Goal: Task Accomplishment & Management: Manage account settings

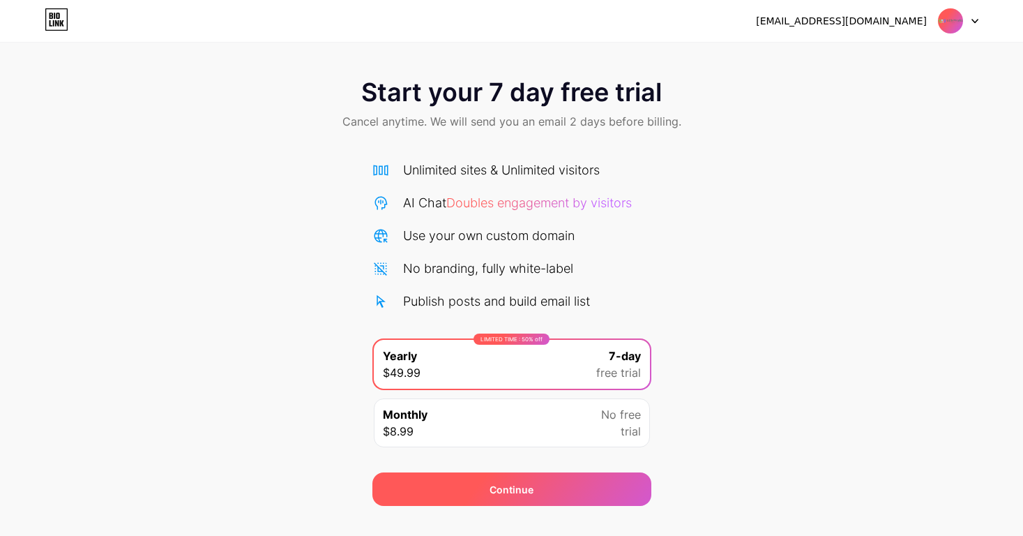
click at [509, 486] on div "Continue" at bounding box center [512, 489] width 44 height 15
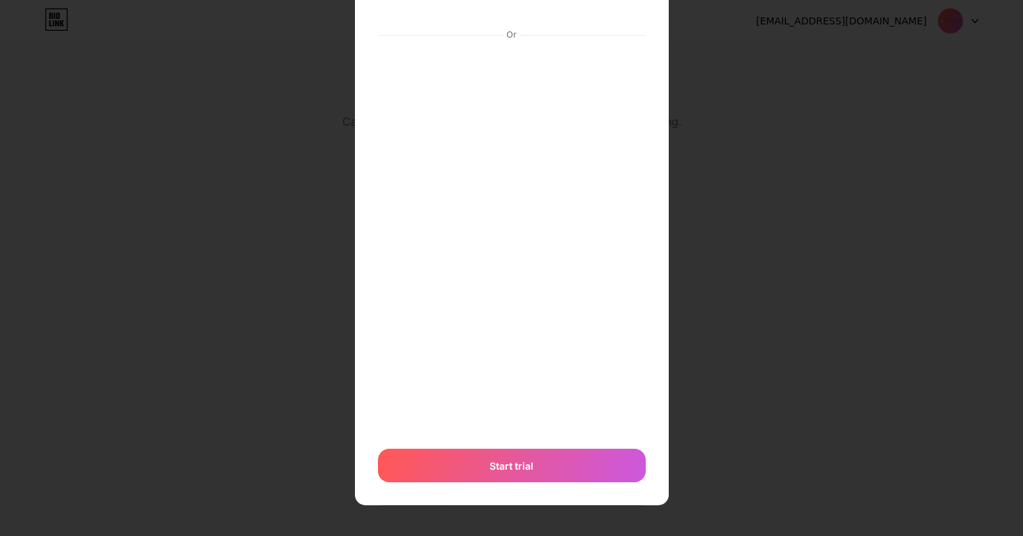
scroll to position [113, 0]
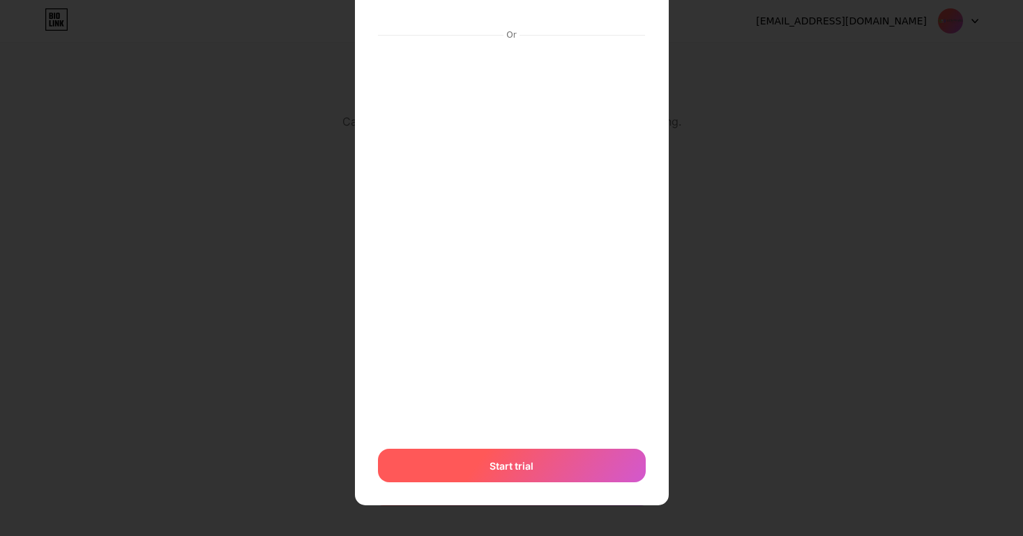
click at [513, 469] on span "Start trial" at bounding box center [512, 465] width 44 height 15
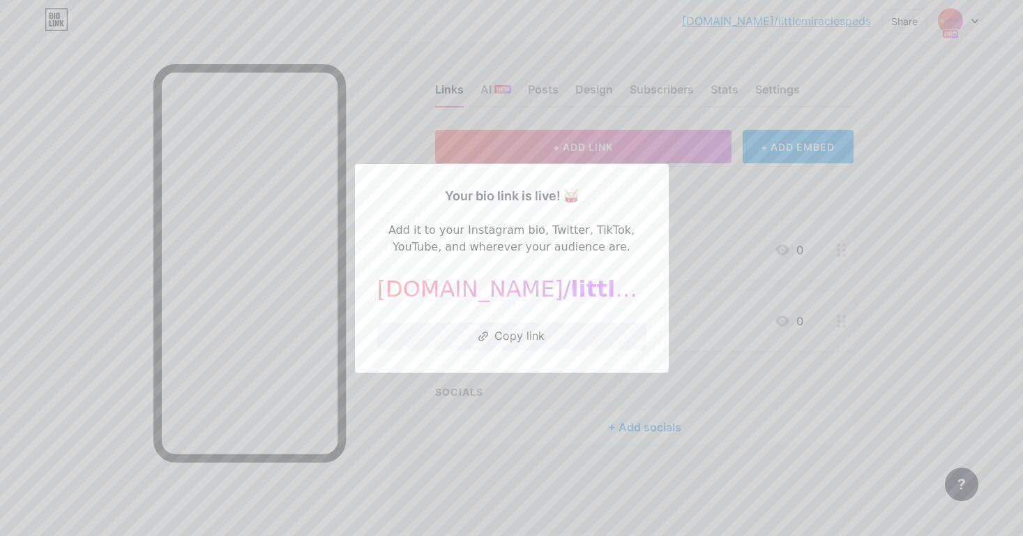
click at [388, 119] on div at bounding box center [511, 268] width 1023 height 536
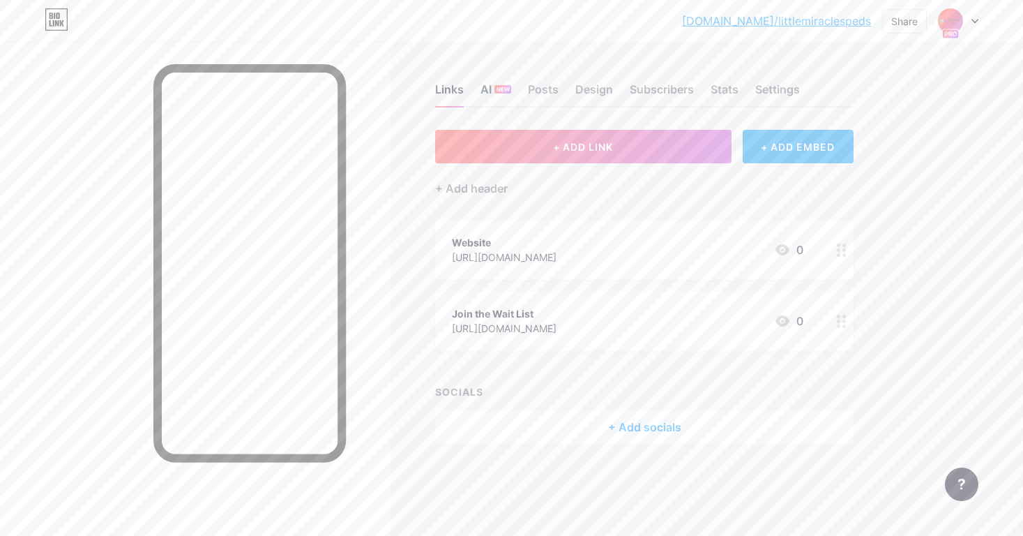
click at [502, 86] on span "NEW" at bounding box center [503, 89] width 13 height 8
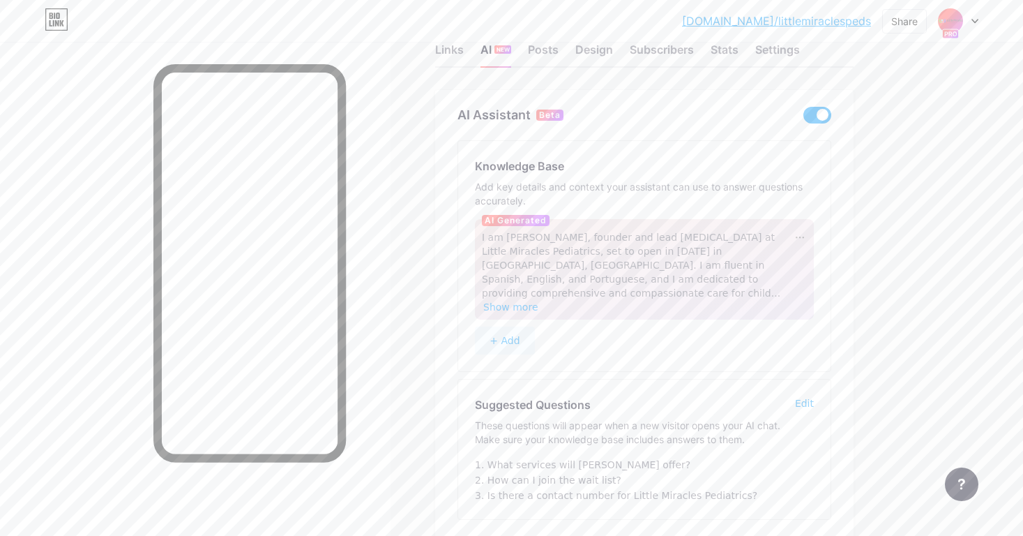
scroll to position [42, 0]
click at [538, 299] on span "Show more" at bounding box center [510, 304] width 55 height 11
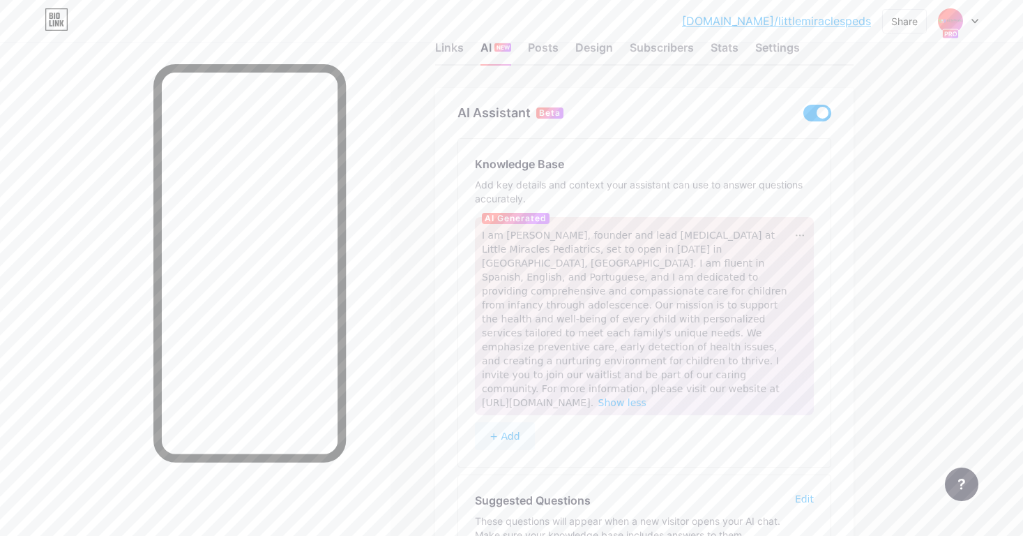
click at [693, 232] on span "I am [PERSON_NAME], founder and lead [MEDICAL_DATA] at Little Miracles Pediatri…" at bounding box center [635, 318] width 306 height 179
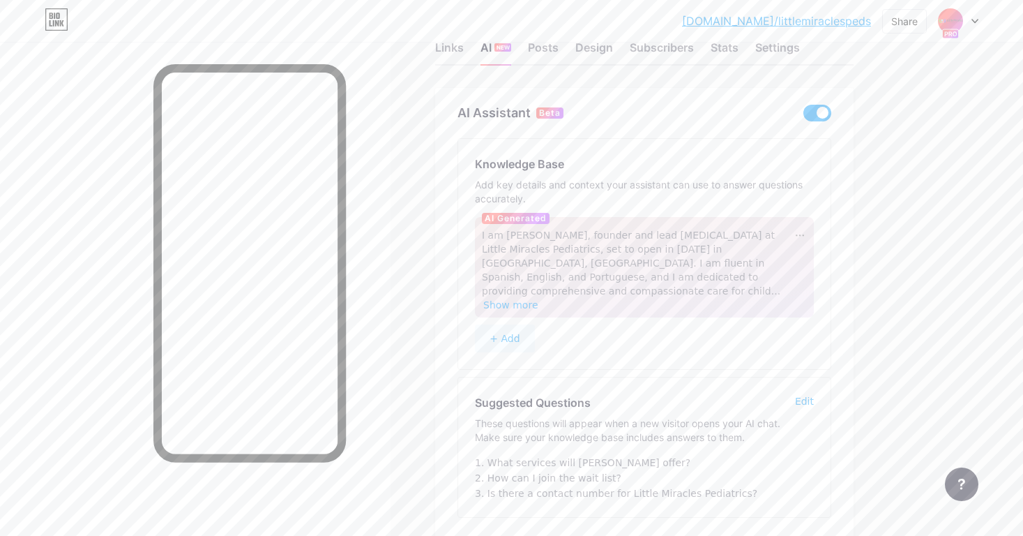
click at [708, 279] on span "I am [PERSON_NAME], founder and lead [MEDICAL_DATA] at Little Miracles Pediatri…" at bounding box center [631, 262] width 299 height 67
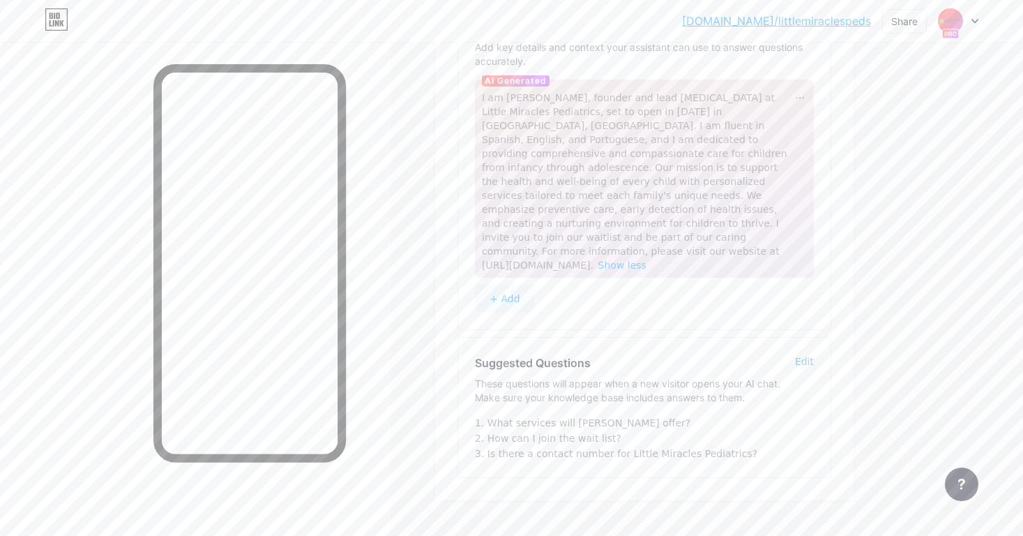
scroll to position [149, 0]
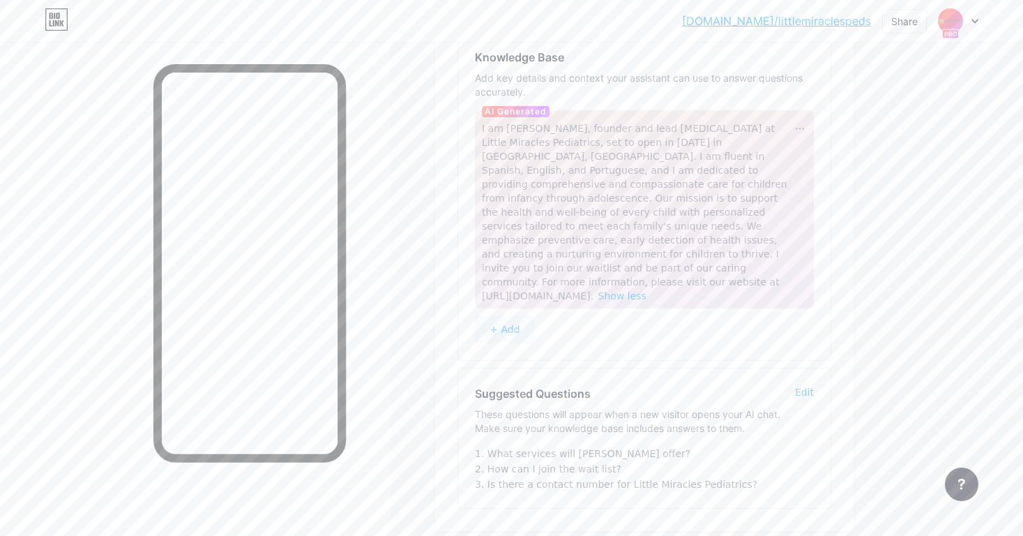
click at [509, 315] on button "+ Add" at bounding box center [505, 329] width 60 height 28
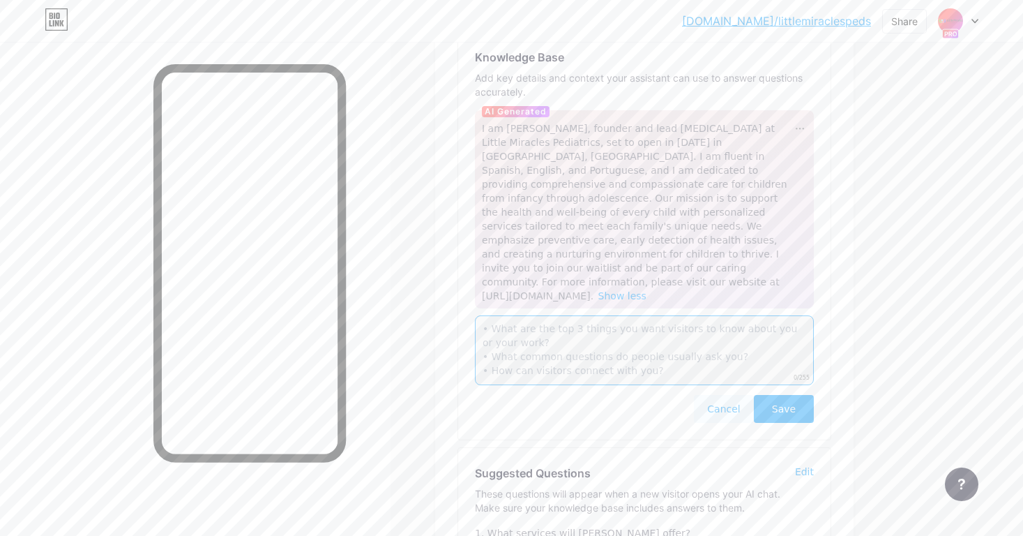
click at [586, 315] on textarea at bounding box center [644, 350] width 339 height 70
click at [482, 315] on textarea "Board certified with the American Academy of Pediatrics" at bounding box center [644, 350] width 339 height 70
click at [751, 315] on textarea "Board certified with the American Academy of Pediatrics" at bounding box center [644, 350] width 339 height 70
type textarea "Board certified with the American Academy of Pediatrics and the State of [US_ST…"
click at [649, 395] on div "Cancel Save" at bounding box center [644, 409] width 339 height 28
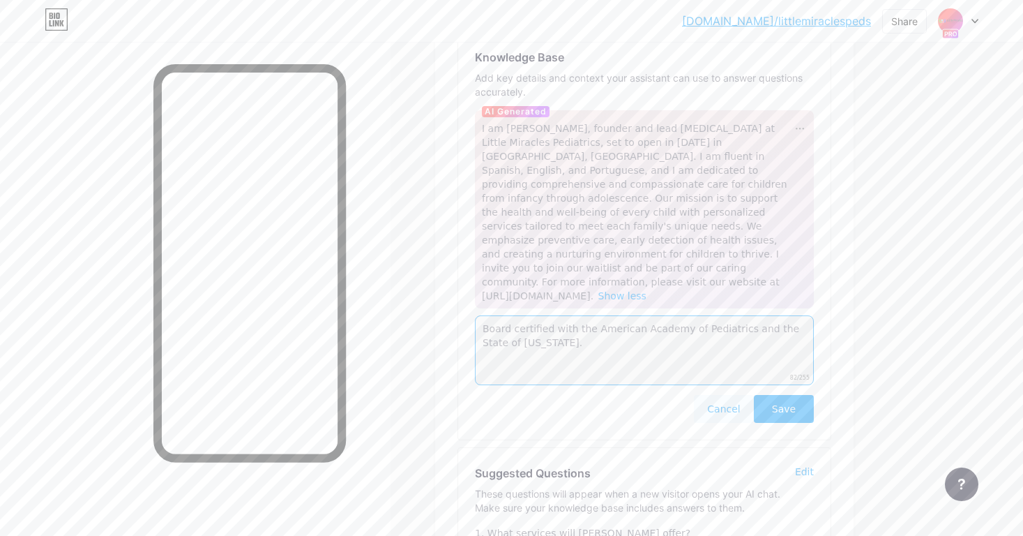
drag, startPoint x: 615, startPoint y: 334, endPoint x: 468, endPoint y: 270, distance: 159.9
click at [468, 270] on div "Knowledge Base Add key details and context your assistant can use to answer que…" at bounding box center [644, 235] width 372 height 407
paste textarea "Board certified with the American Academy of Pediatrics and the State of [US_ST…"
click at [750, 318] on textarea "Board certified with the American Academy of Pediatrics and the State of [US_ST…" at bounding box center [644, 350] width 339 height 70
paste textarea "Growing healthy, one little miracle at a time"
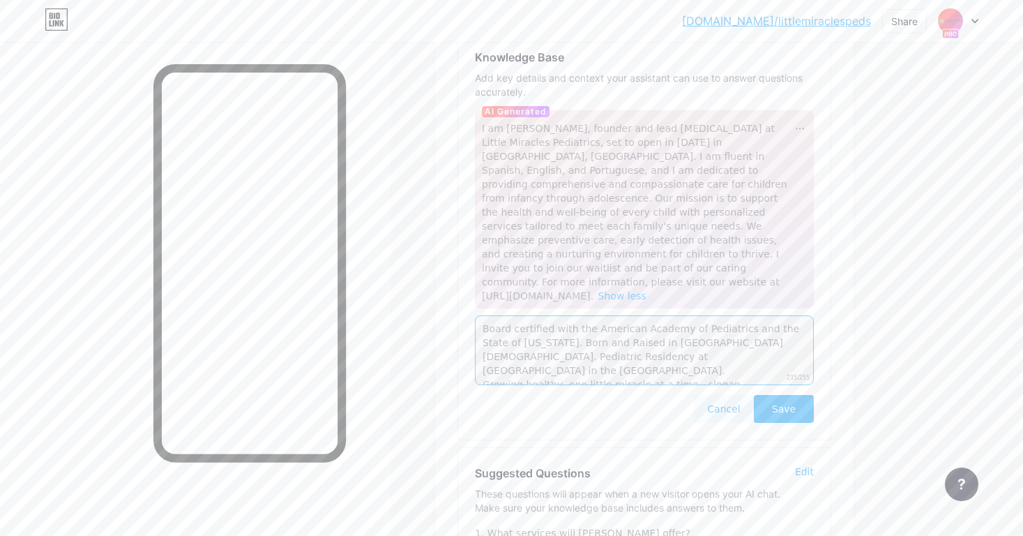
type textarea "Board certified with the American Academy of Pediatrics and the State of [US_ST…"
click at [779, 395] on button "Save" at bounding box center [784, 409] width 60 height 28
click at [647, 290] on span "Show less" at bounding box center [622, 295] width 48 height 11
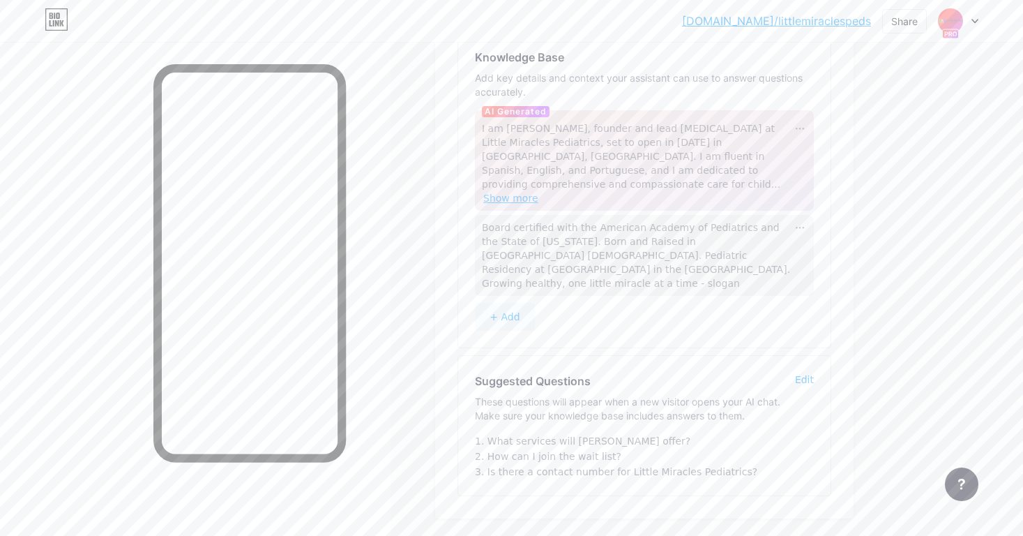
click at [538, 193] on span "Show more" at bounding box center [510, 198] width 55 height 11
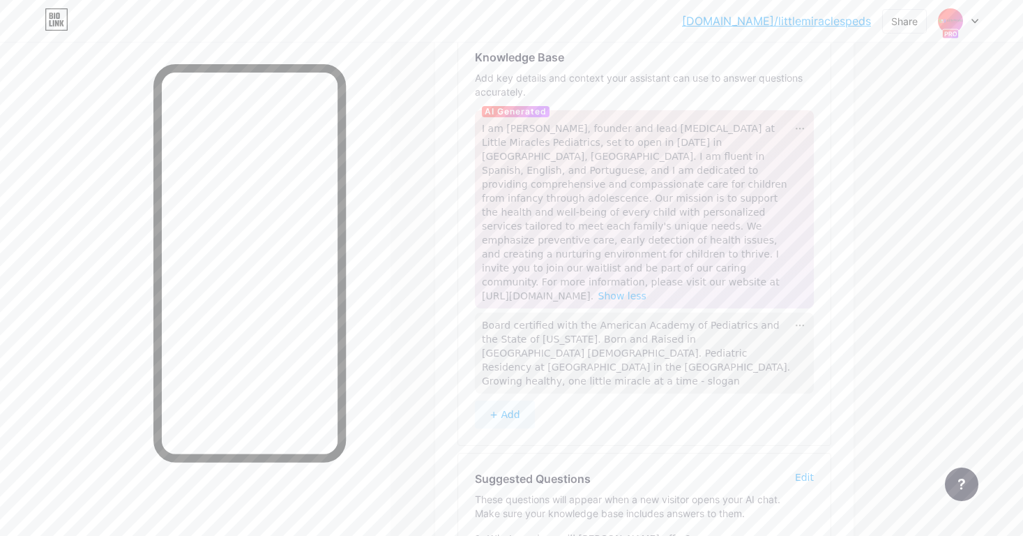
click at [587, 319] on span "Board certified with the American Academy of Pediatrics and the State of [US_ST…" at bounding box center [636, 352] width 308 height 67
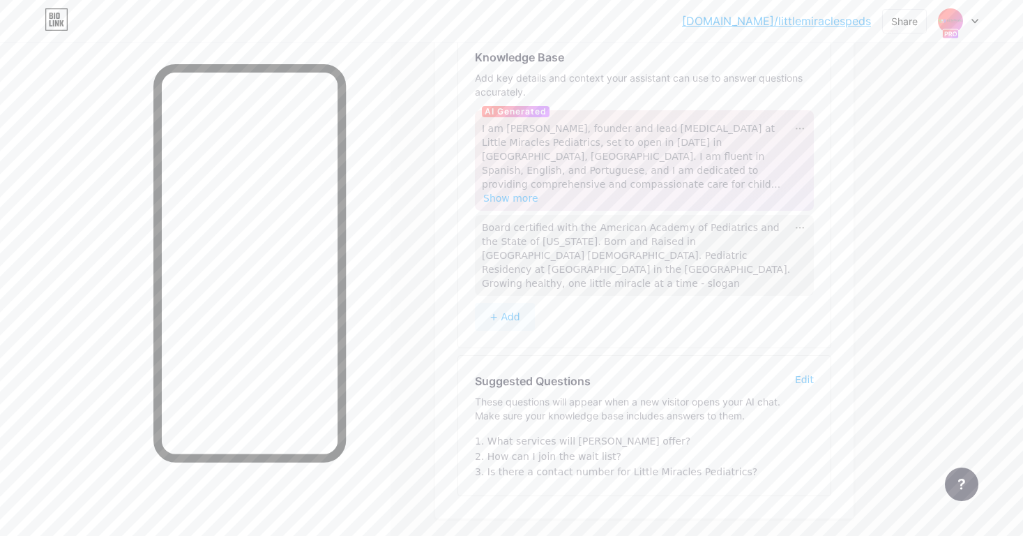
click at [640, 152] on span "I am [PERSON_NAME], founder and lead [MEDICAL_DATA] at Little Miracles Pediatri…" at bounding box center [631, 156] width 299 height 67
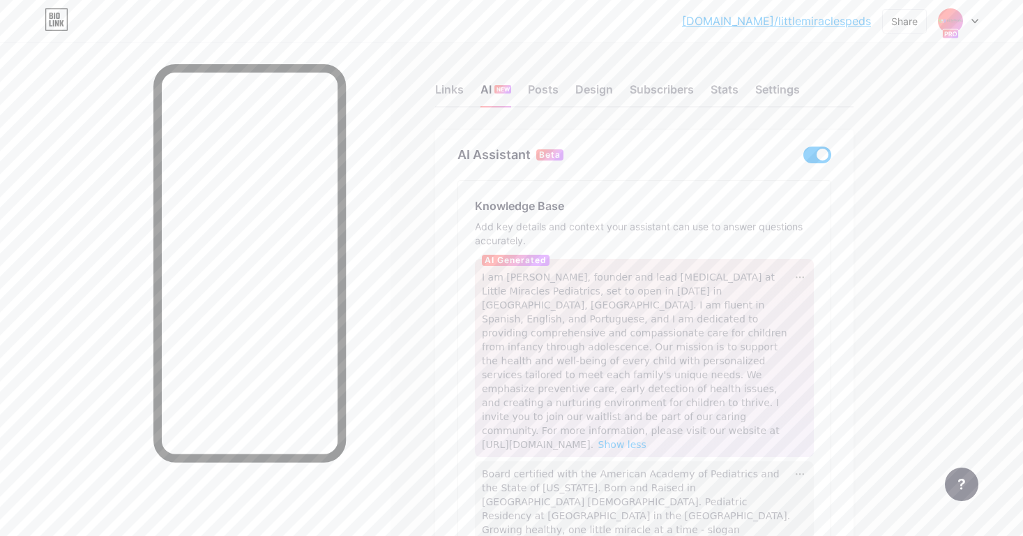
scroll to position [0, 0]
click at [454, 96] on div "Links" at bounding box center [449, 93] width 29 height 25
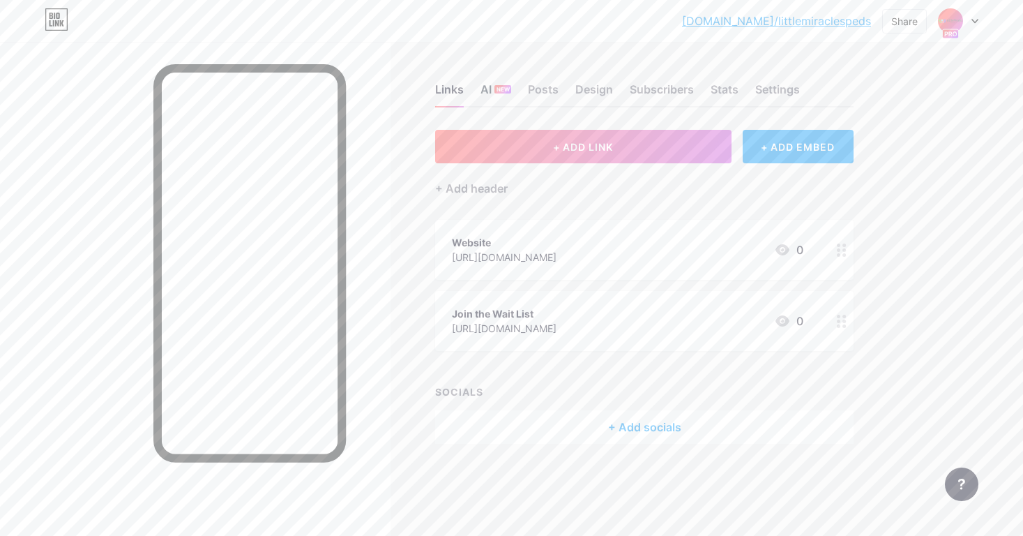
click at [490, 96] on div "AI NEW" at bounding box center [496, 93] width 31 height 25
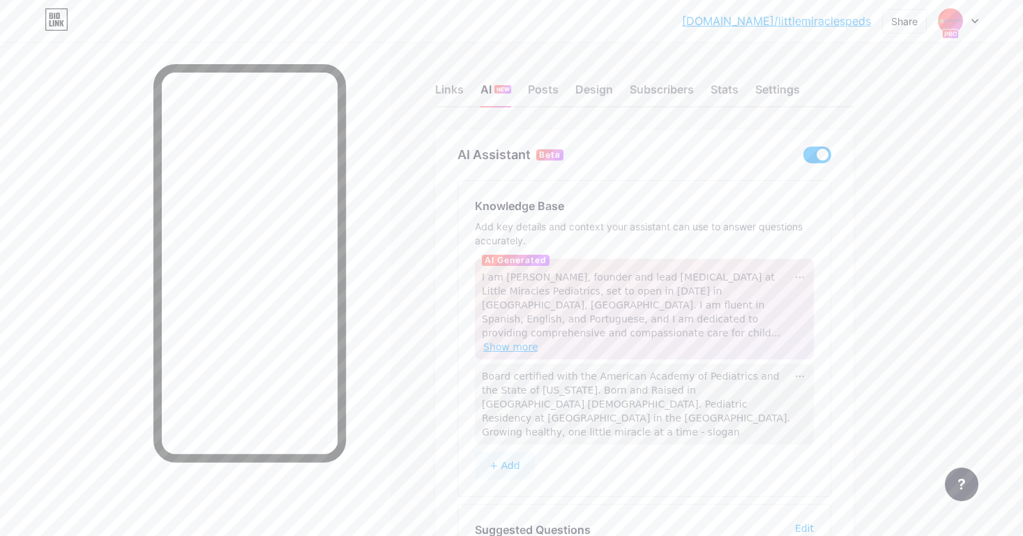
click at [538, 341] on span "Show more" at bounding box center [510, 346] width 55 height 11
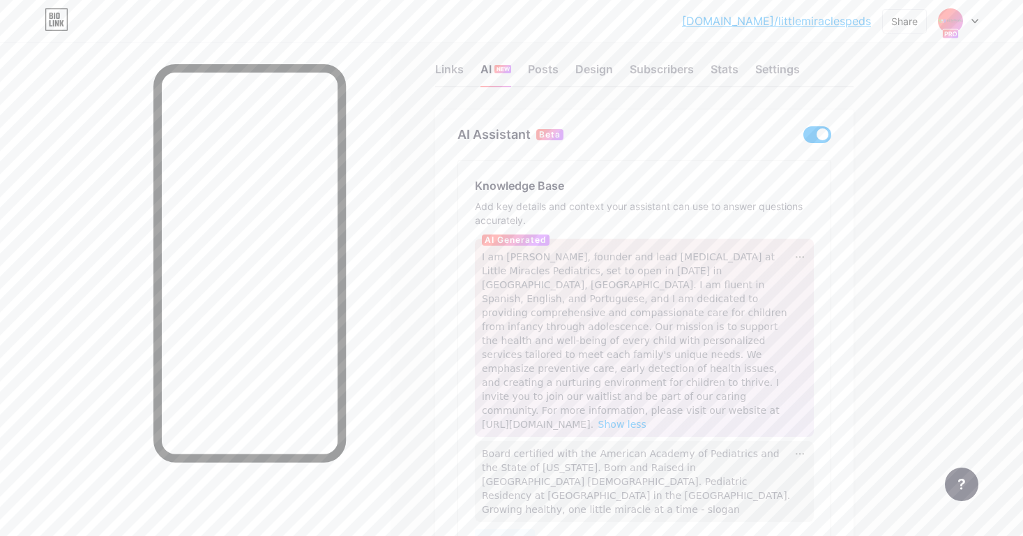
scroll to position [25, 0]
click at [801, 251] on icon at bounding box center [800, 252] width 8 height 2
click at [815, 297] on div "Regenerate" at bounding box center [828, 294] width 68 height 22
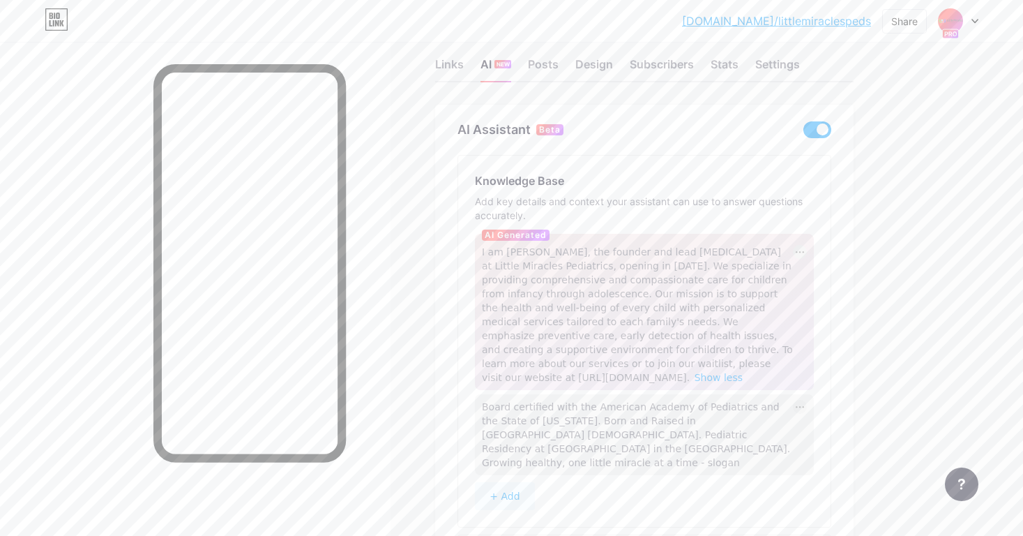
click at [796, 407] on icon at bounding box center [800, 407] width 8 height 2
click at [701, 430] on span "Board certified with the American Academy of Pediatrics and the State of [US_ST…" at bounding box center [636, 434] width 308 height 67
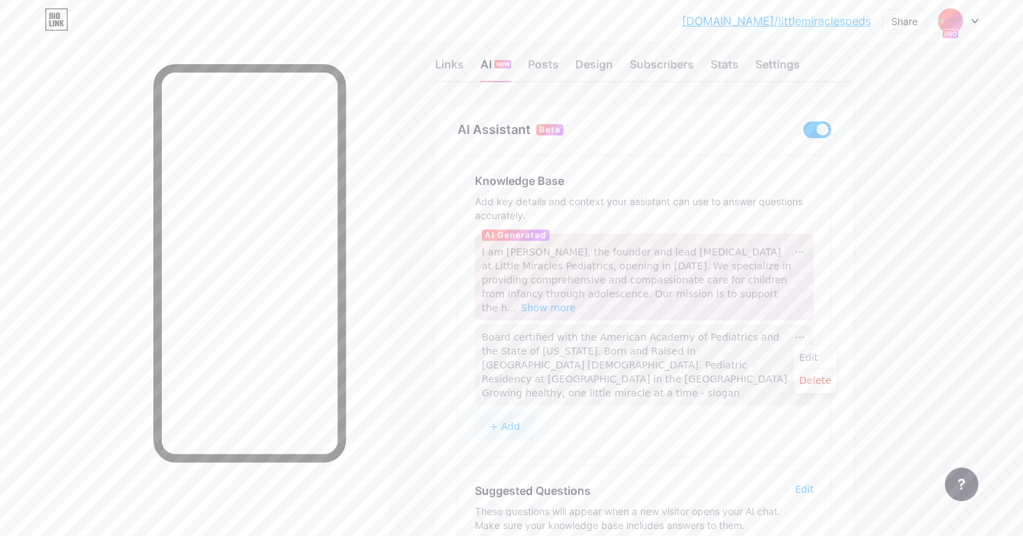
click at [706, 375] on div "Board certified with the American Academy of Pediatrics and the State of [US_ST…" at bounding box center [637, 365] width 311 height 70
click at [845, 326] on div "AI Assistant Beta Knowledge Base Add key details and context your assistant can…" at bounding box center [644, 366] width 419 height 523
click at [576, 302] on span "Show more" at bounding box center [548, 307] width 55 height 11
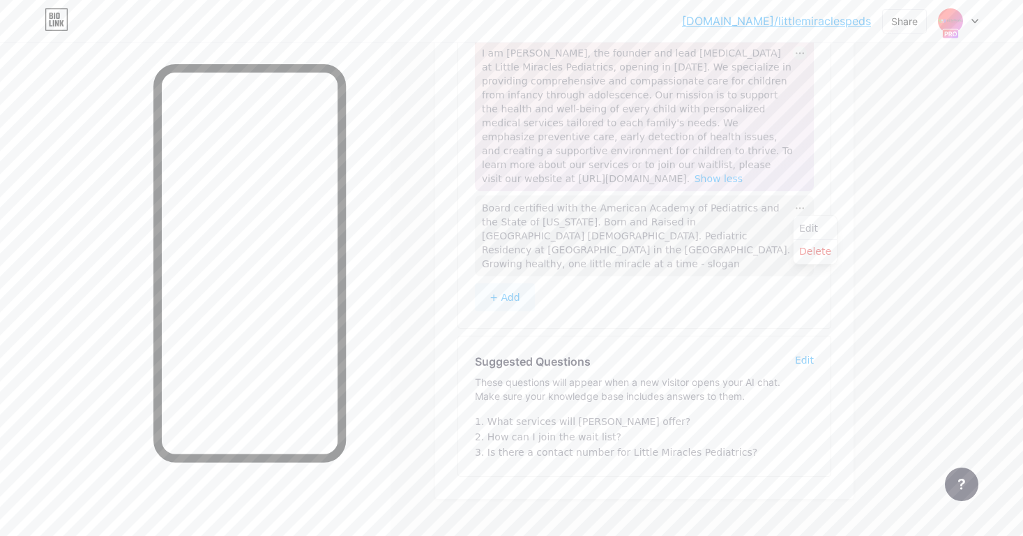
scroll to position [74, 0]
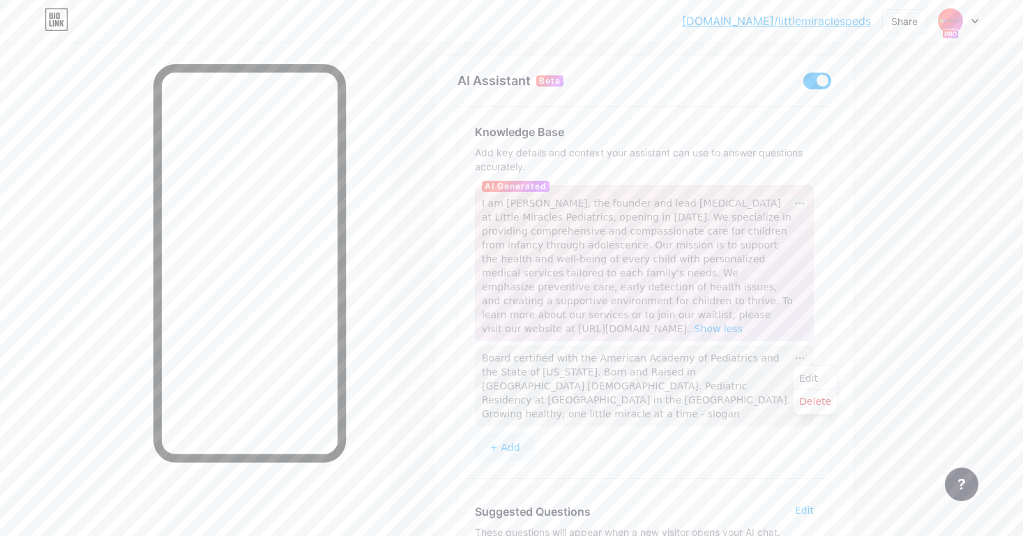
click at [523, 154] on div "Add key details and context your assistant can use to answer questions accurate…" at bounding box center [644, 160] width 339 height 28
click at [652, 401] on div "Board certified with the American Academy of Pediatrics and the State of [US_ST…" at bounding box center [637, 386] width 311 height 70
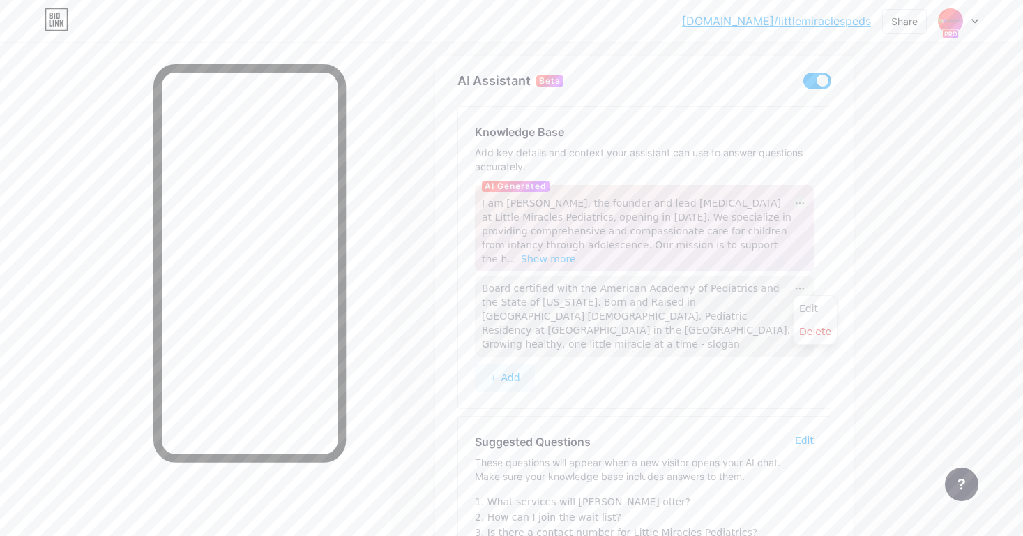
click at [670, 322] on div "Board certified with the American Academy of Pediatrics and the State of [US_ST…" at bounding box center [637, 316] width 311 height 70
click at [664, 331] on div "Board certified with the American Academy of Pediatrics and the State of [US_ST…" at bounding box center [637, 316] width 311 height 70
click at [670, 363] on div "+ Add" at bounding box center [644, 377] width 339 height 28
click at [658, 384] on div "Knowledge Base Add key details and context your assistant can use to answer que…" at bounding box center [644, 257] width 372 height 301
click at [633, 312] on span "Board certified with the American Academy of Pediatrics and the State of [US_ST…" at bounding box center [636, 316] width 308 height 67
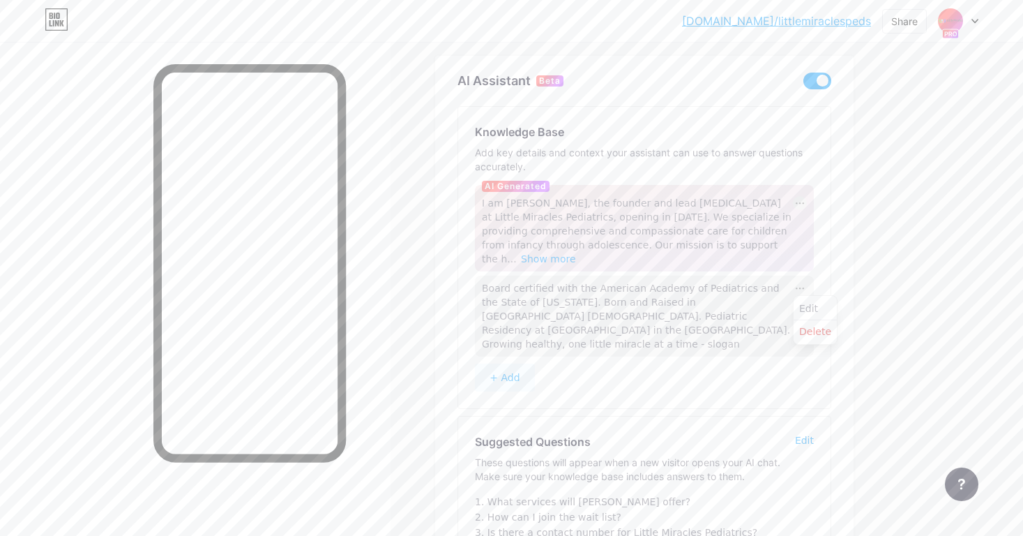
click at [625, 329] on div "Board certified with the American Academy of Pediatrics and the State of [US_ST…" at bounding box center [637, 316] width 311 height 70
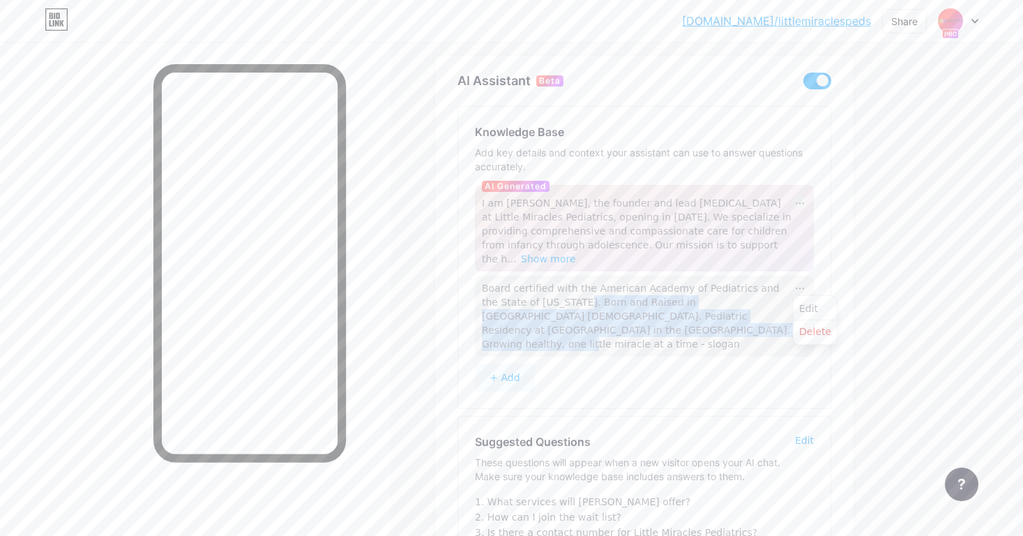
drag, startPoint x: 558, startPoint y: 303, endPoint x: 685, endPoint y: 327, distance: 129.1
click at [685, 327] on div "Board certified with the American Academy of Pediatrics and the State of [US_ST…" at bounding box center [637, 316] width 311 height 70
copy span "Born and Raised in [GEOGRAPHIC_DATA] [DEMOGRAPHIC_DATA]. Pediatric Residency at…"
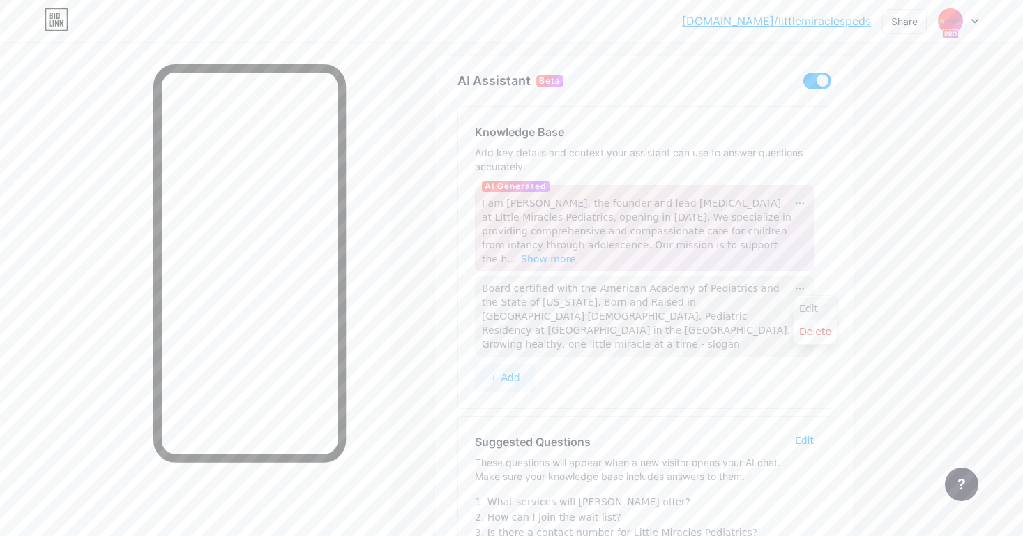
click at [805, 308] on div "Edit" at bounding box center [815, 308] width 43 height 23
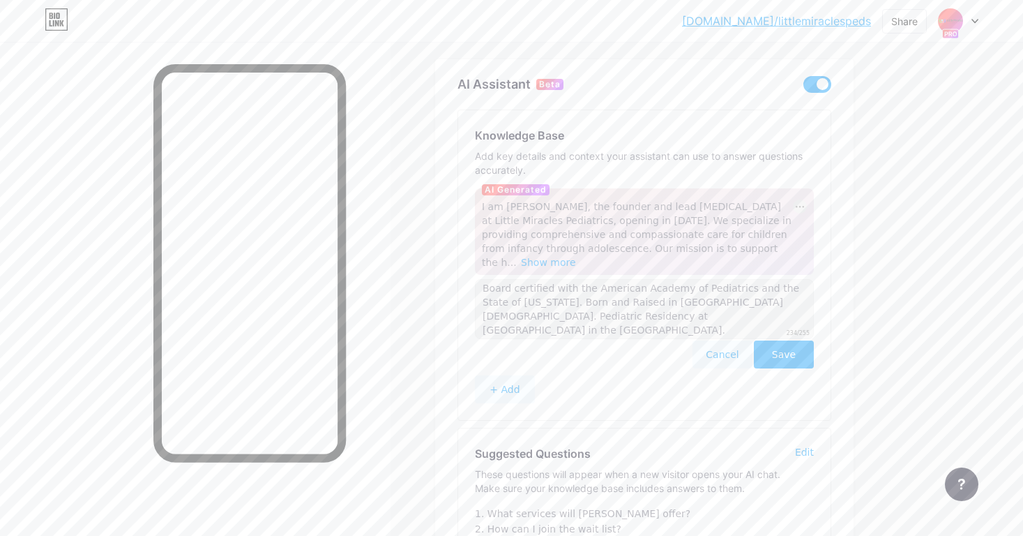
scroll to position [14, 0]
click at [745, 323] on textarea "Board certified with the American Academy of Pediatrics and the State of [US_ST…" at bounding box center [644, 309] width 339 height 60
click at [739, 323] on textarea "Board certified with the American Academy of Pediatrics and the State of [US_ST…" at bounding box center [644, 309] width 339 height 60
click at [506, 188] on span "AI Generated" at bounding box center [516, 189] width 62 height 11
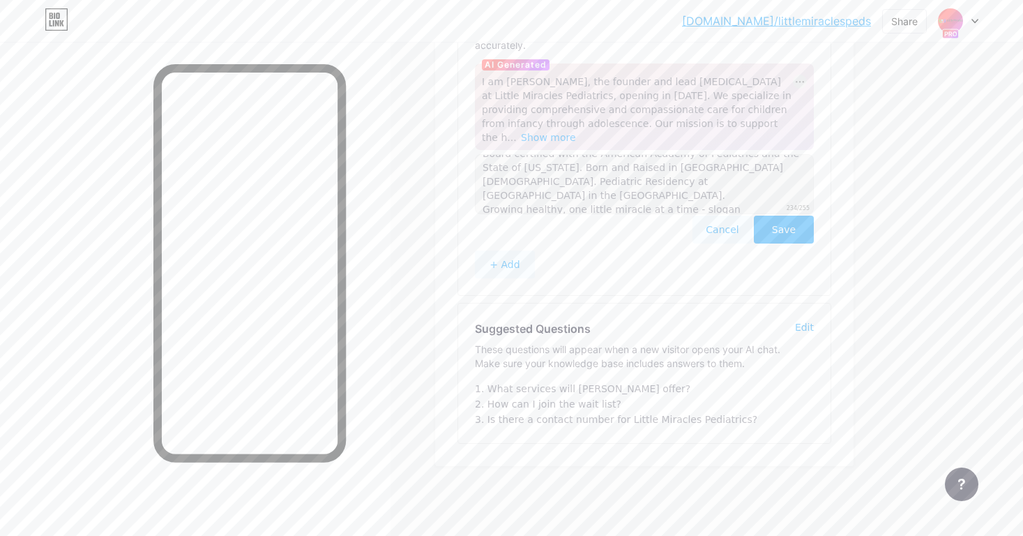
scroll to position [195, 0]
click at [804, 326] on div "Edit" at bounding box center [804, 327] width 19 height 14
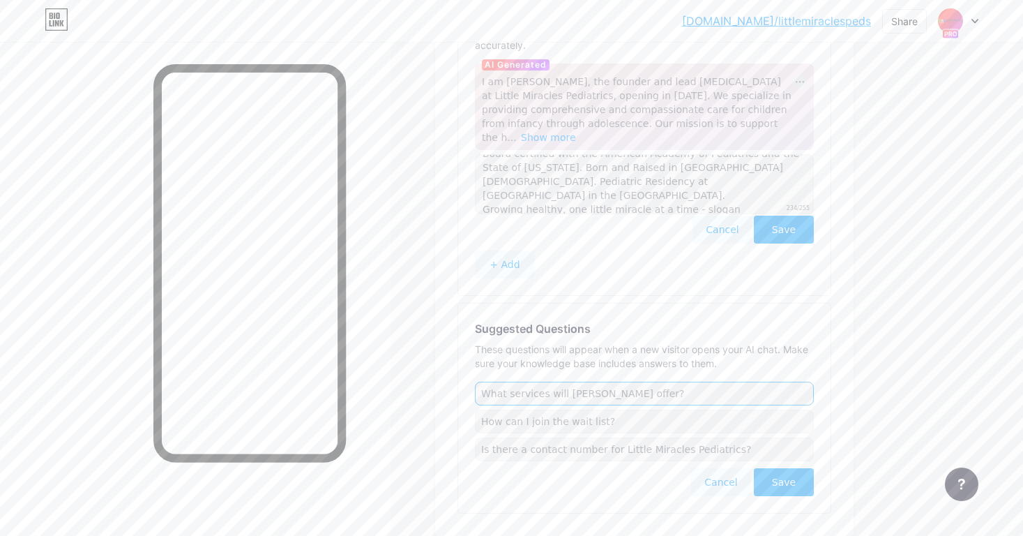
click at [688, 391] on input "What services will [PERSON_NAME] offer?" at bounding box center [644, 394] width 339 height 24
type input "What services will [PERSON_NAME] offer?"
click at [713, 485] on button "Cancel" at bounding box center [721, 482] width 60 height 28
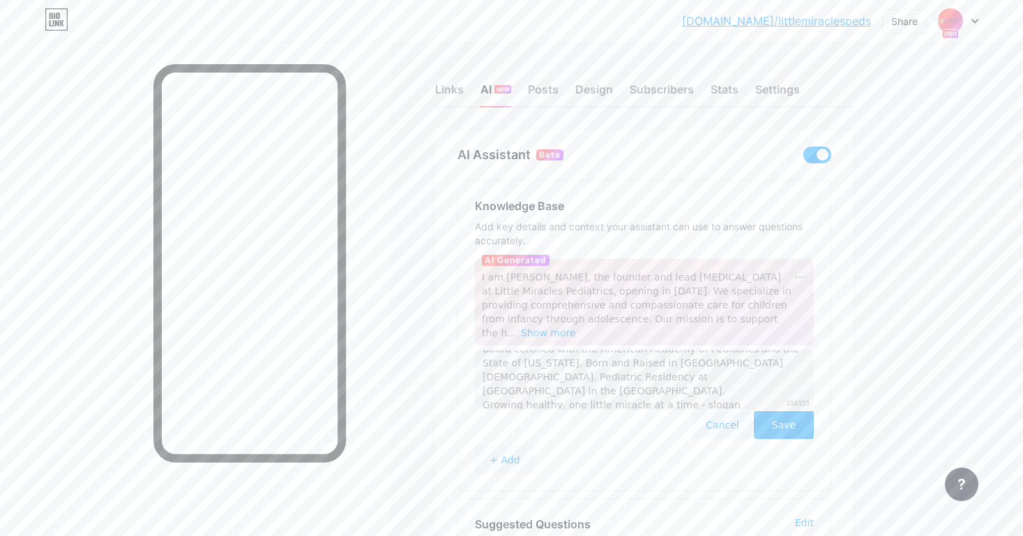
scroll to position [0, 0]
click at [551, 89] on div "Posts" at bounding box center [543, 93] width 31 height 25
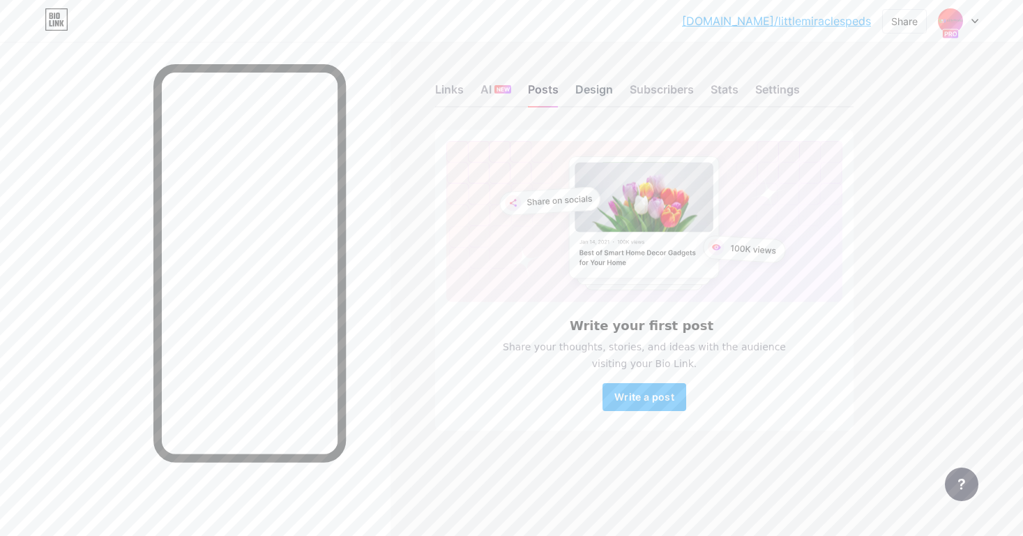
click at [597, 86] on div "Design" at bounding box center [594, 93] width 38 height 25
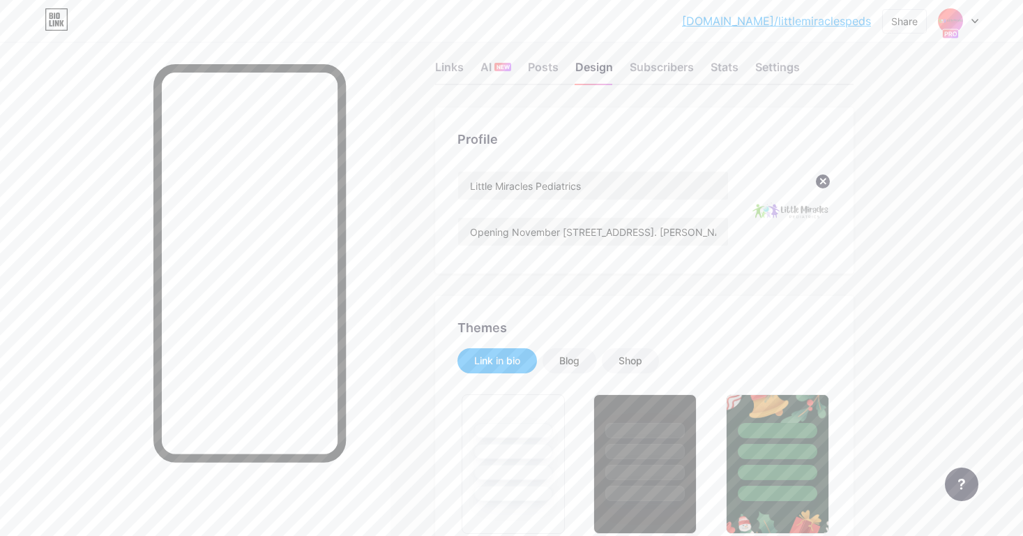
scroll to position [28, 0]
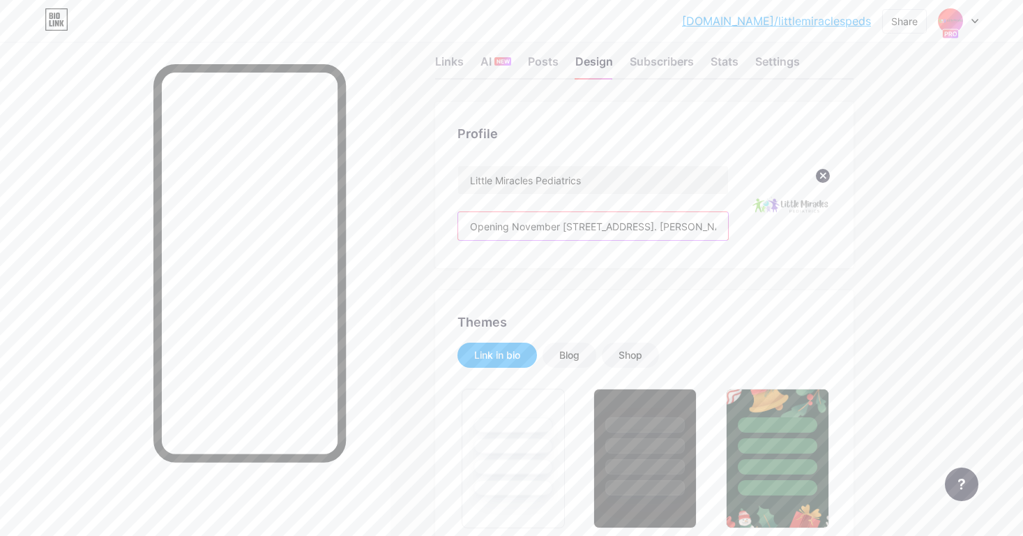
click at [589, 226] on input "Opening November [STREET_ADDRESS]. [PERSON_NAME] Fluent in Spanish, English and…" at bounding box center [593, 226] width 270 height 28
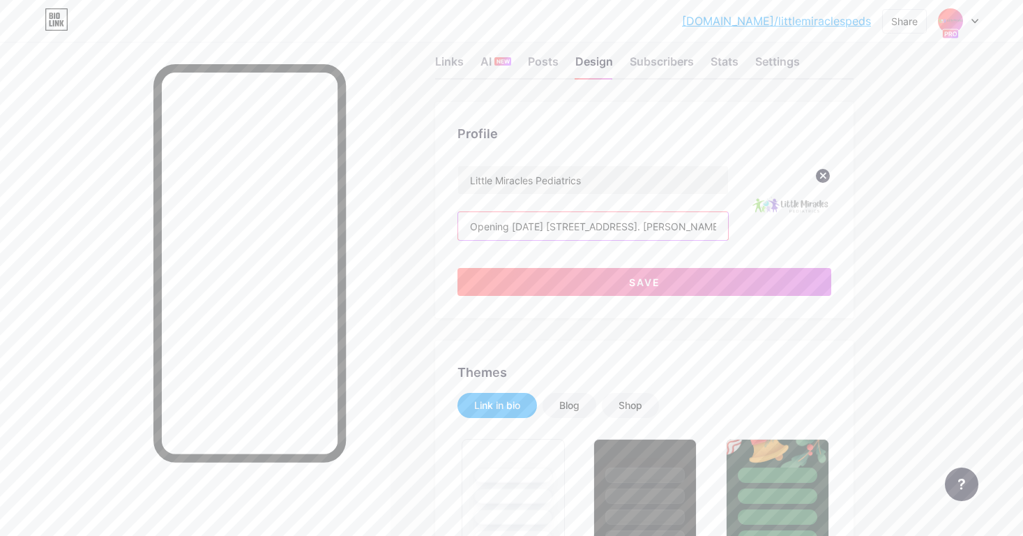
type input "Opening [DATE] [STREET_ADDRESS]. [PERSON_NAME] Fluent in Spanish, English and […"
click at [586, 281] on button "Save" at bounding box center [645, 282] width 374 height 28
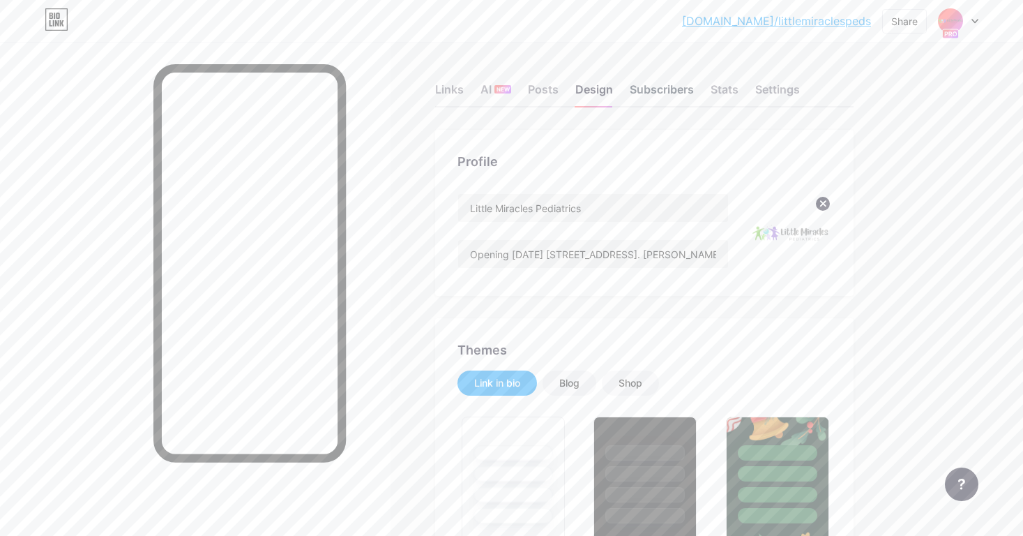
scroll to position [0, 0]
click at [735, 98] on div "Stats" at bounding box center [725, 93] width 28 height 25
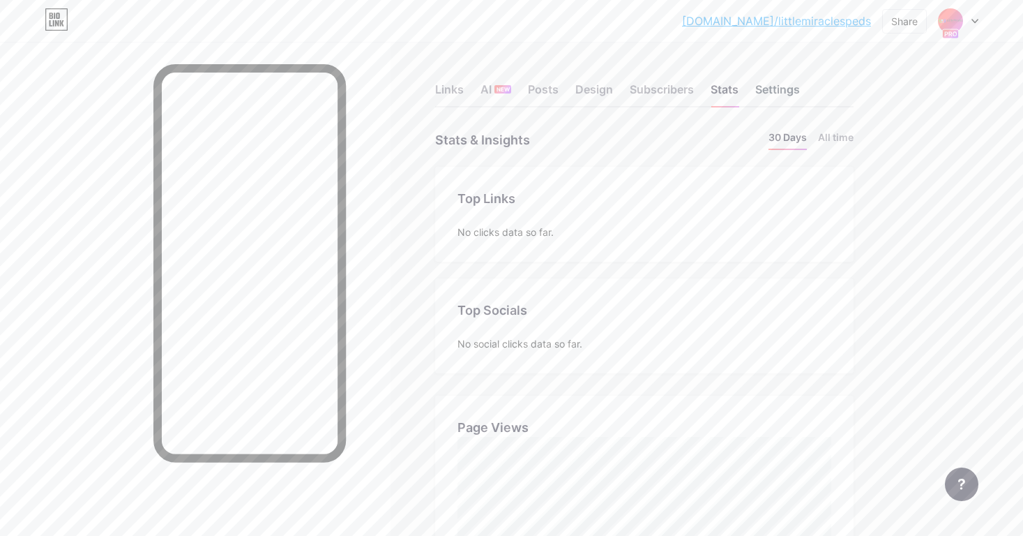
click at [788, 84] on div "Settings" at bounding box center [777, 93] width 45 height 25
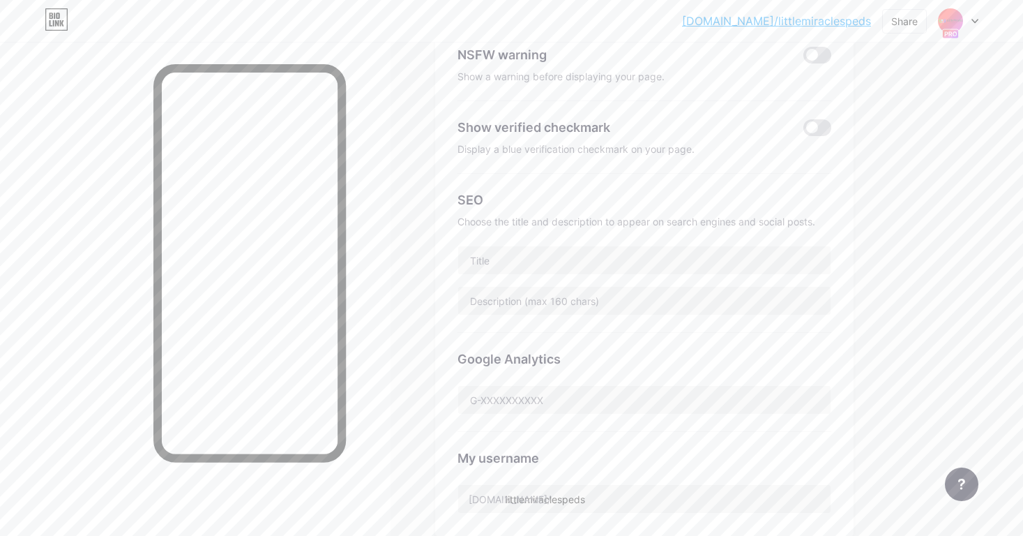
scroll to position [239, 0]
click at [813, 128] on span at bounding box center [818, 125] width 28 height 17
click at [804, 129] on input "checkbox" at bounding box center [804, 129] width 0 height 0
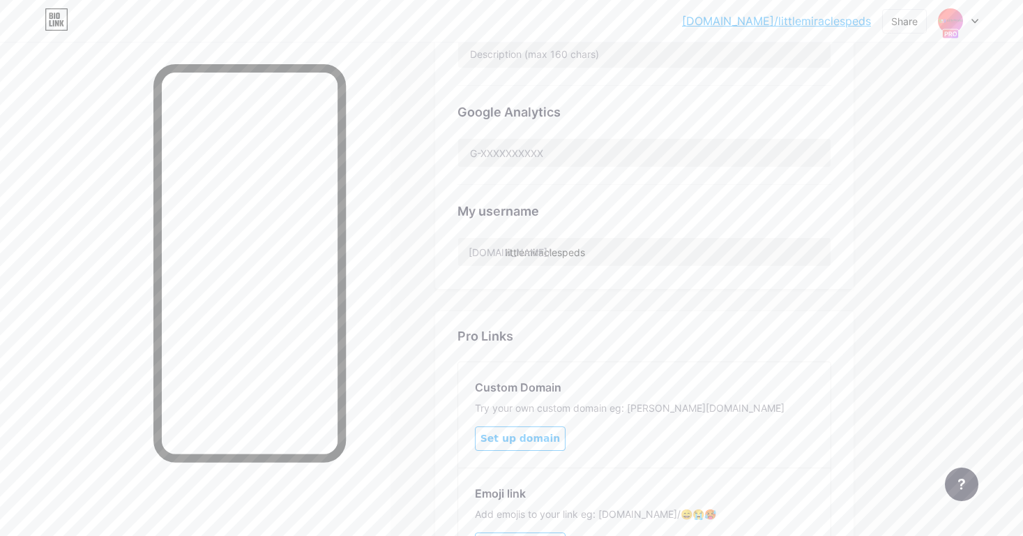
scroll to position [476, 0]
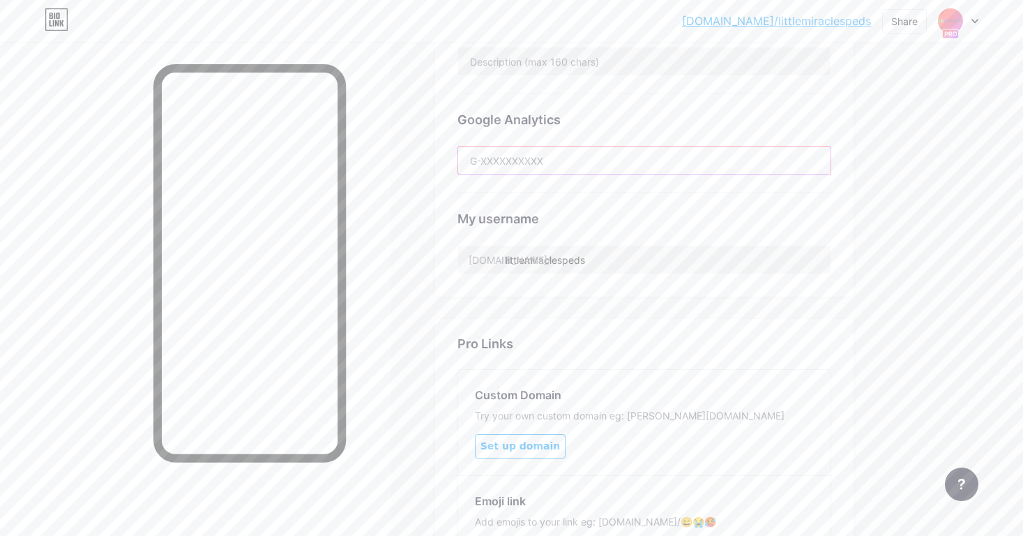
click at [560, 160] on input "text" at bounding box center [644, 160] width 372 height 28
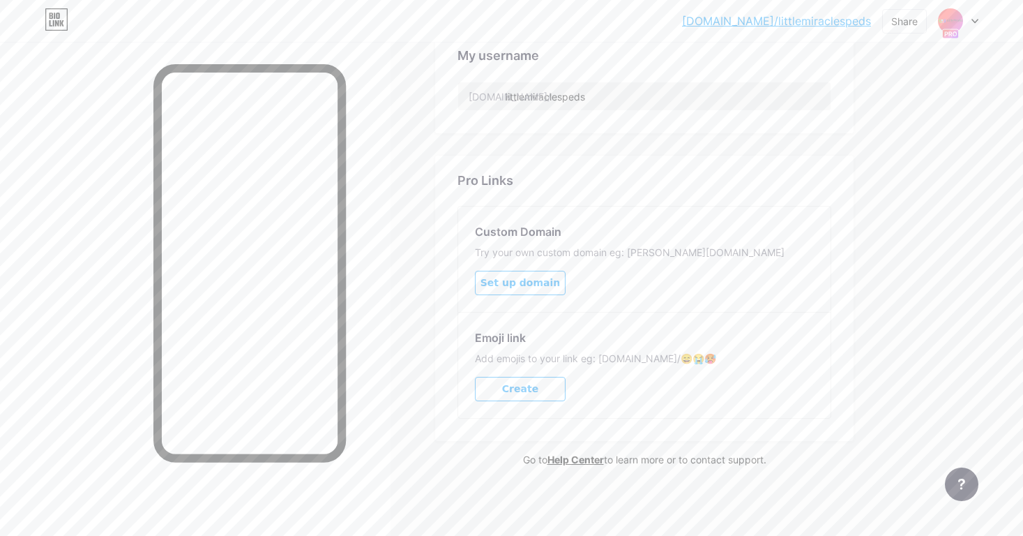
scroll to position [638, 0]
click at [527, 281] on span "Set up domain" at bounding box center [521, 284] width 80 height 12
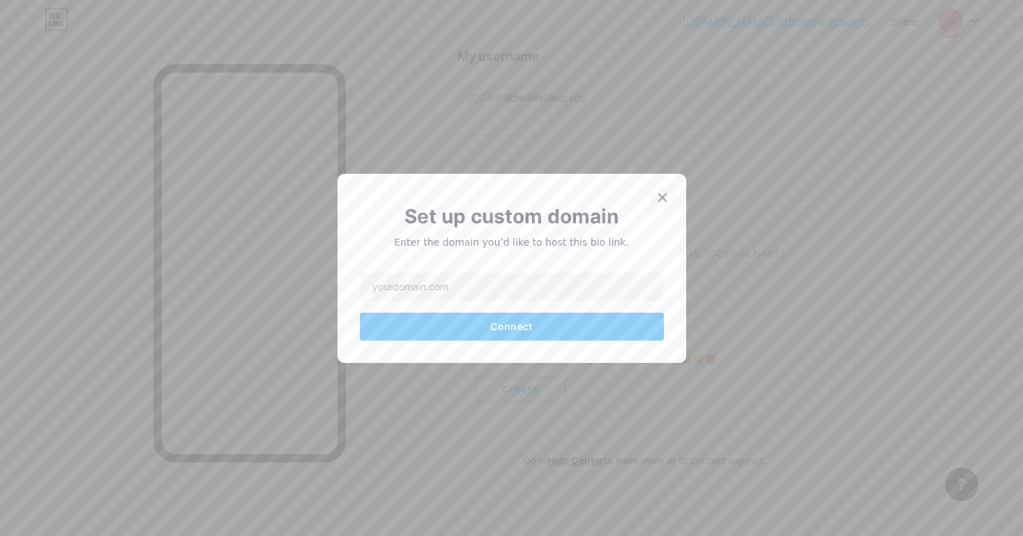
click at [658, 195] on icon at bounding box center [662, 197] width 8 height 8
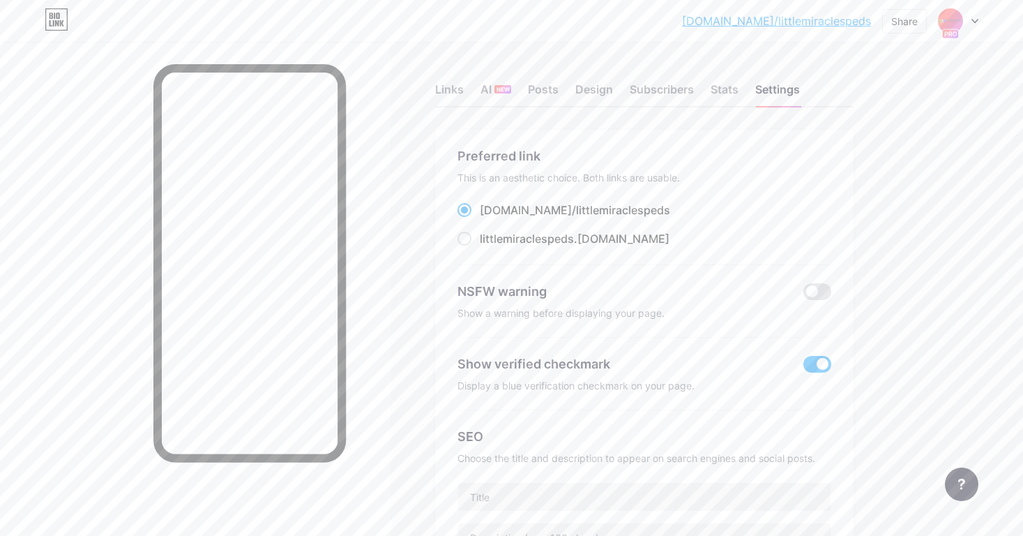
scroll to position [0, 0]
click at [725, 95] on div "Stats" at bounding box center [725, 93] width 28 height 25
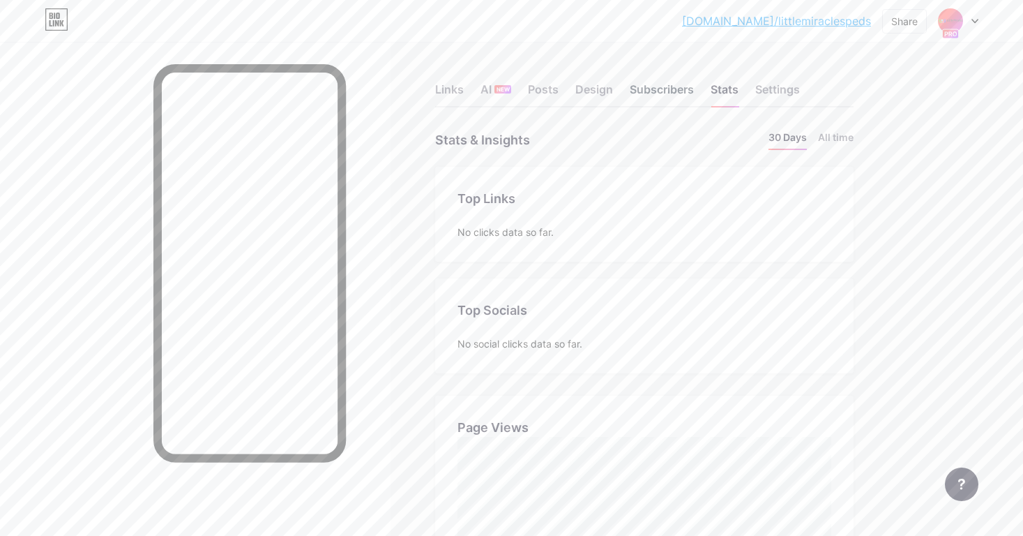
click at [655, 93] on div "Subscribers" at bounding box center [662, 93] width 64 height 25
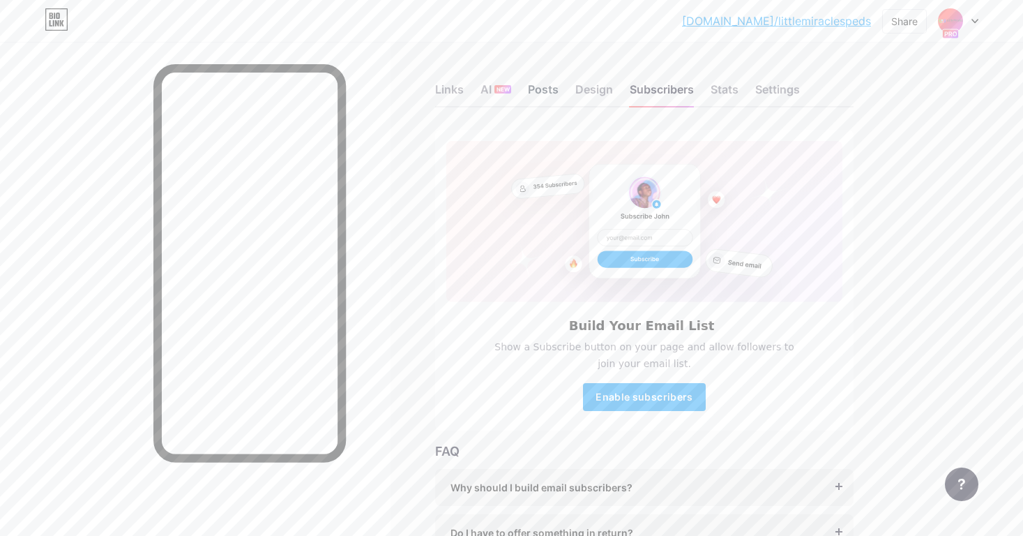
click at [554, 92] on div "Posts" at bounding box center [543, 93] width 31 height 25
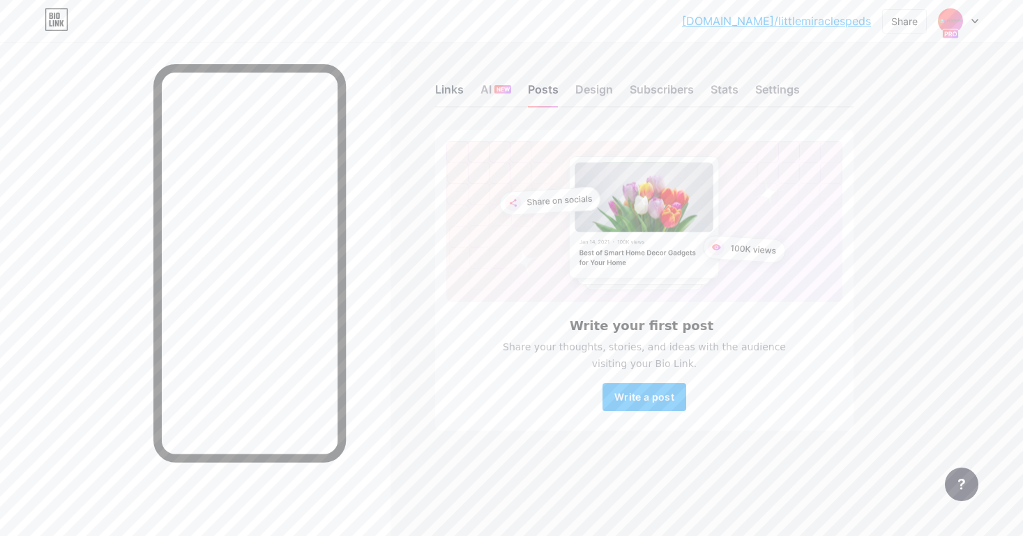
click at [458, 92] on div "Links" at bounding box center [449, 93] width 29 height 25
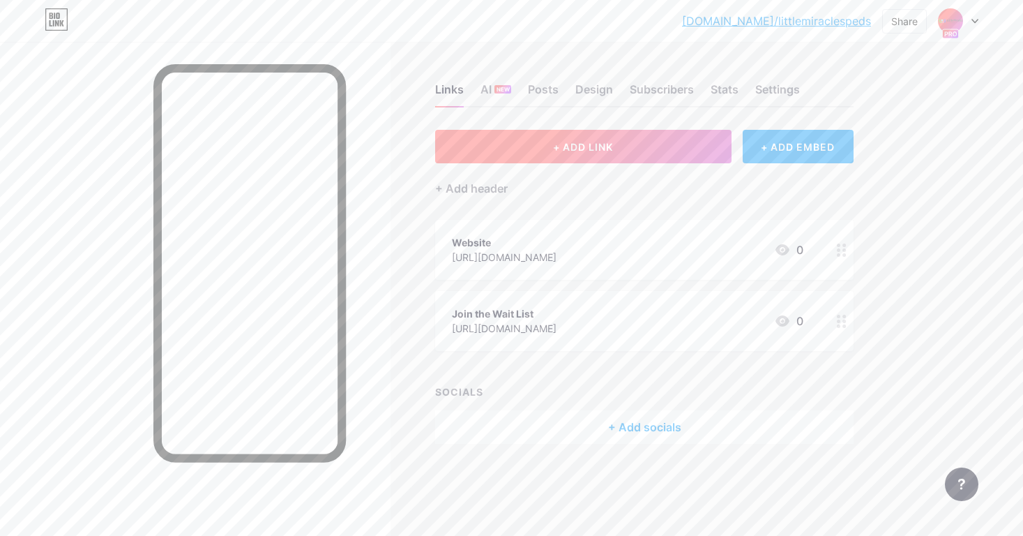
click at [523, 147] on button "+ ADD LINK" at bounding box center [583, 146] width 296 height 33
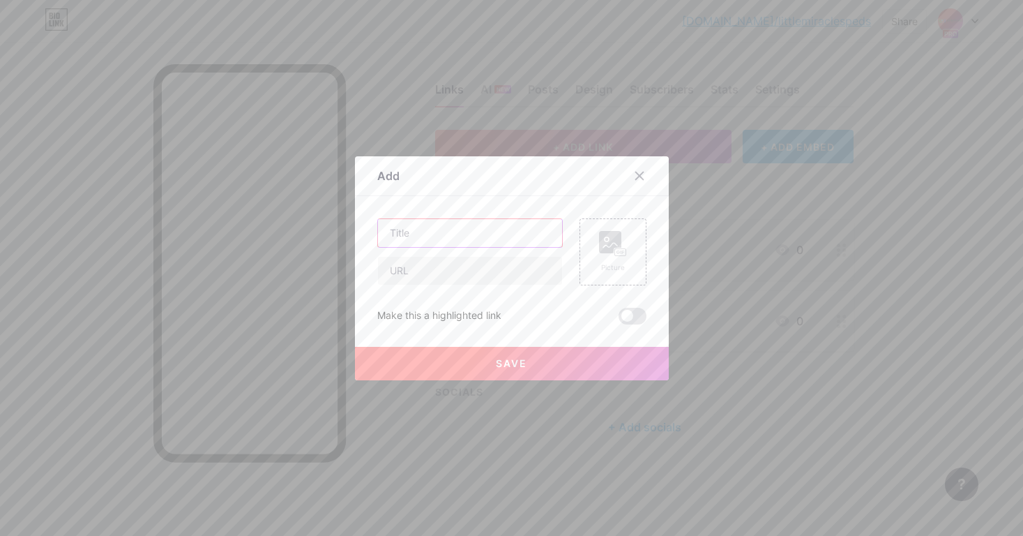
click at [488, 236] on input "text" at bounding box center [470, 233] width 184 height 28
click at [644, 174] on icon at bounding box center [639, 175] width 11 height 11
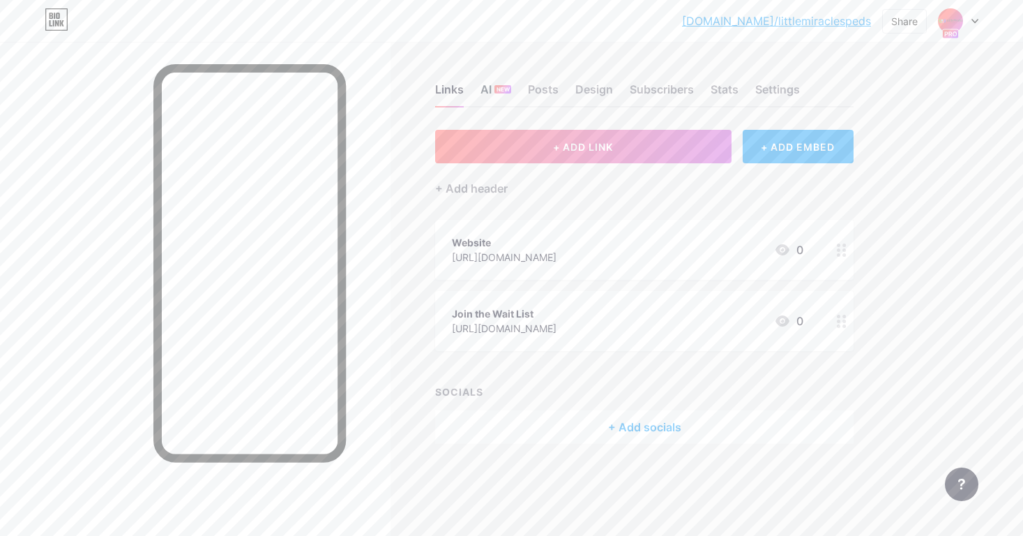
click at [495, 85] on div "NEW" at bounding box center [503, 89] width 17 height 8
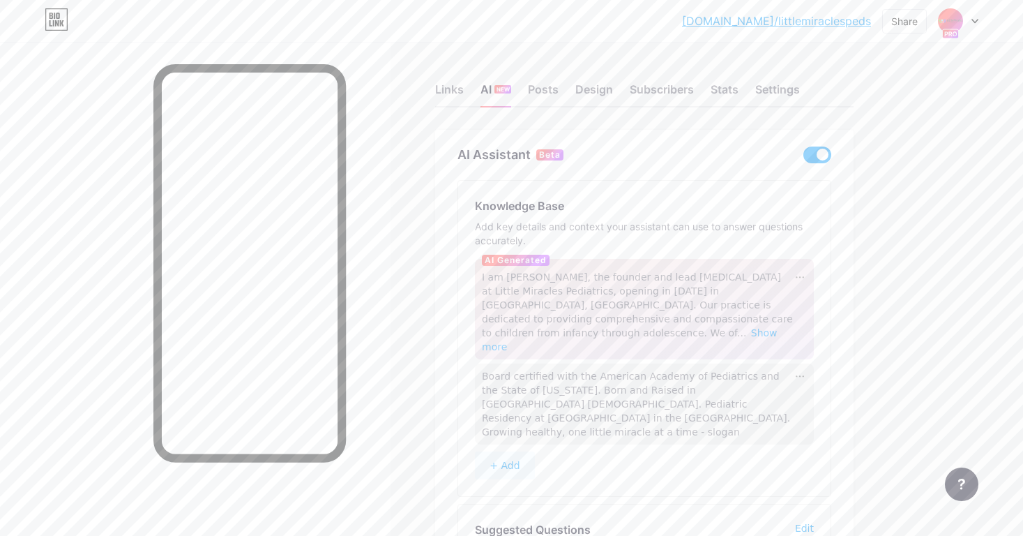
click at [597, 301] on span "I am [PERSON_NAME], the founder and lead [MEDICAL_DATA] at Little Miracles Pedi…" at bounding box center [637, 304] width 311 height 67
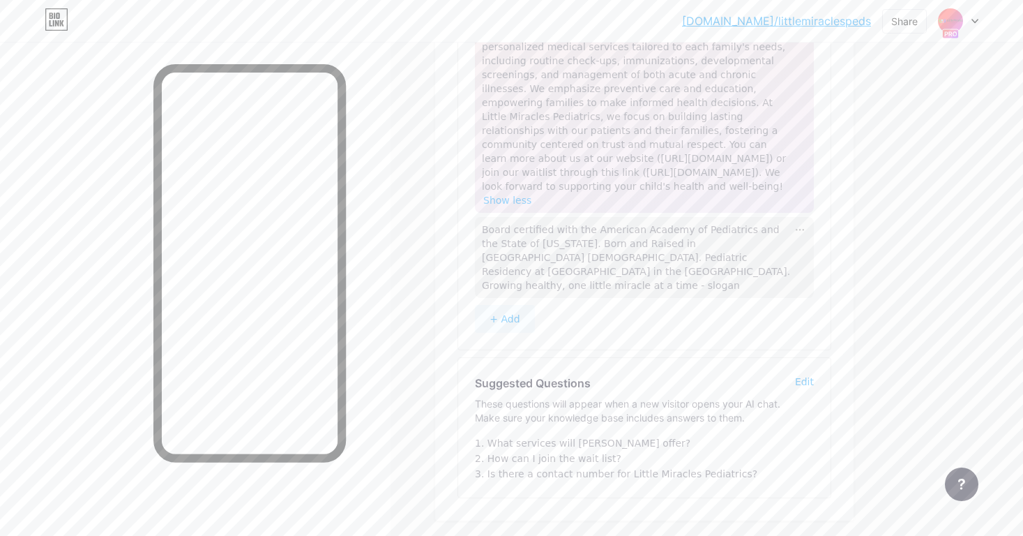
scroll to position [299, 0]
click at [802, 224] on div at bounding box center [800, 231] width 14 height 14
click at [813, 263] on div "Delete" at bounding box center [815, 274] width 43 height 22
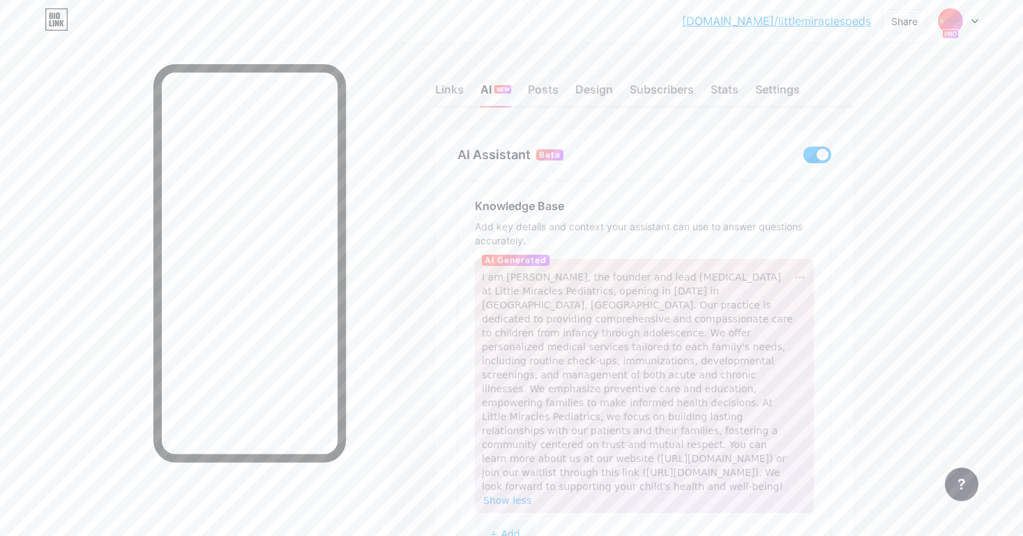
scroll to position [0, 0]
click at [807, 273] on div at bounding box center [800, 277] width 14 height 14
click at [861, 326] on div "Regenerate" at bounding box center [828, 319] width 68 height 22
click at [785, 20] on link "[DOMAIN_NAME]/littlemiraclespeds" at bounding box center [776, 21] width 189 height 17
click at [449, 91] on div "Links" at bounding box center [449, 93] width 29 height 25
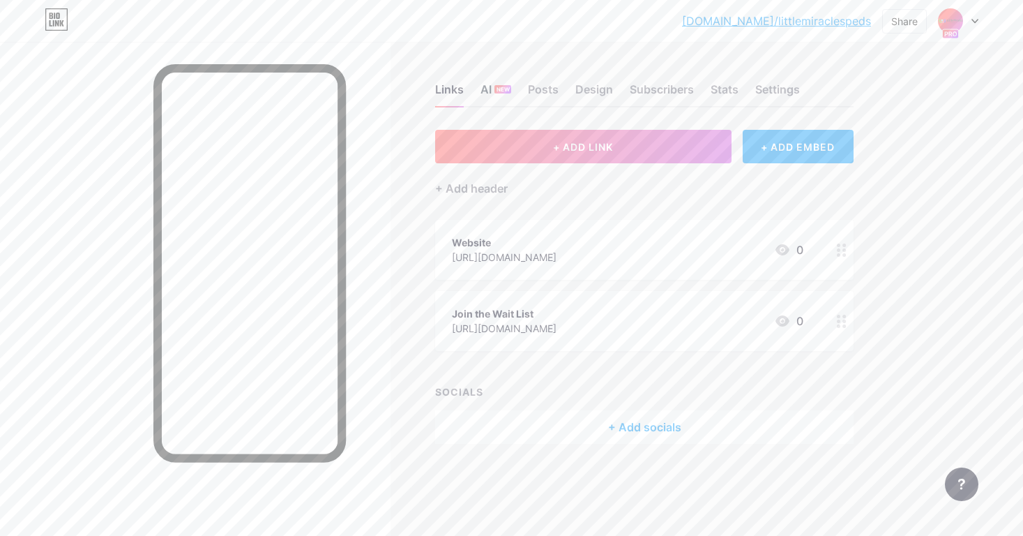
click at [488, 89] on div "AI NEW" at bounding box center [496, 93] width 31 height 25
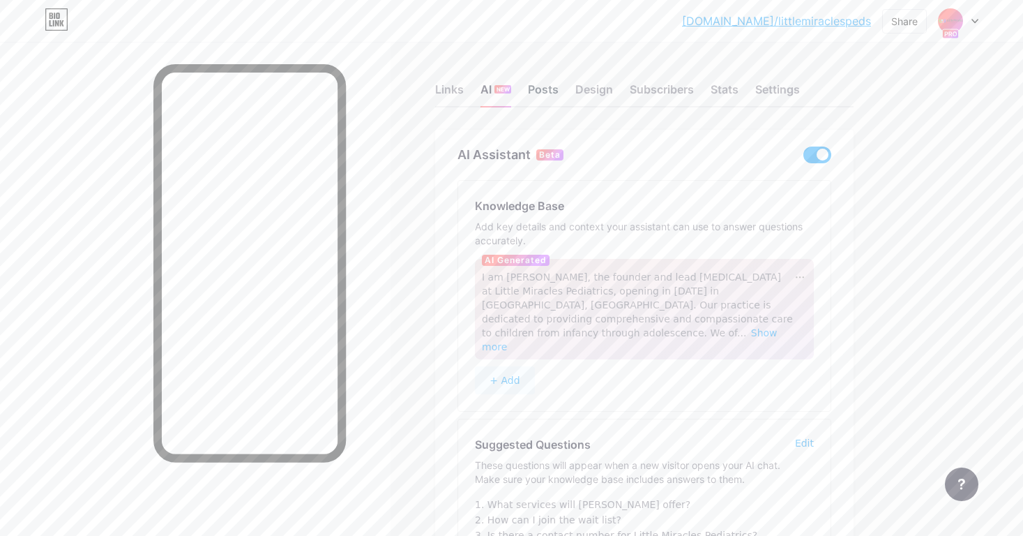
click at [553, 97] on div "Posts" at bounding box center [543, 93] width 31 height 25
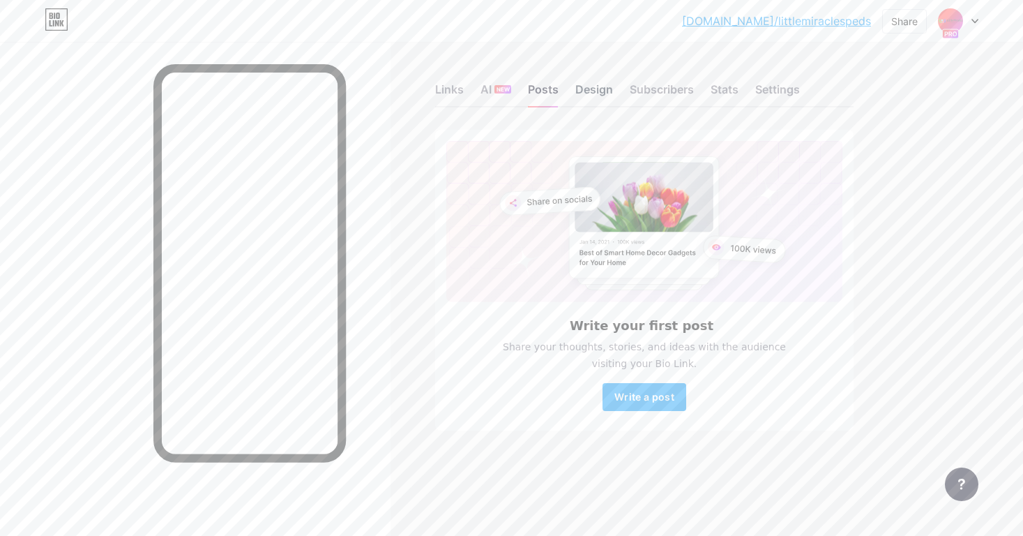
click at [590, 84] on div "Design" at bounding box center [594, 93] width 38 height 25
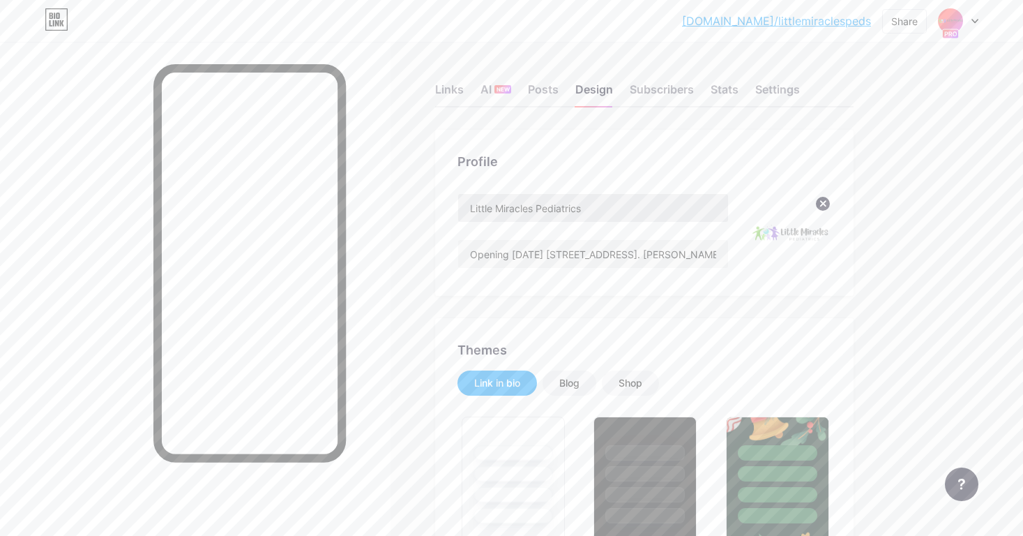
scroll to position [1, 0]
click at [734, 98] on div "Stats" at bounding box center [725, 92] width 28 height 25
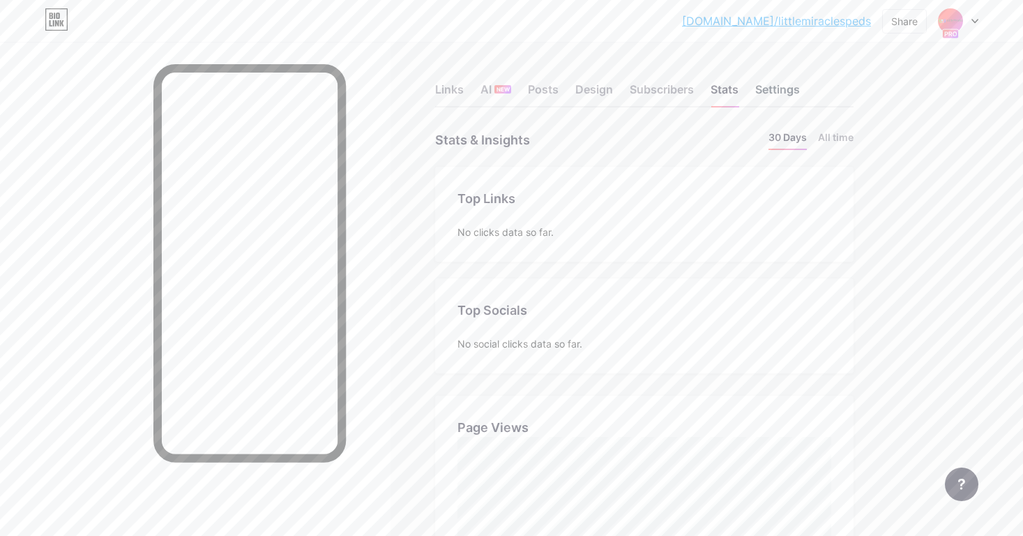
scroll to position [536, 1023]
click at [782, 89] on div "Settings" at bounding box center [777, 93] width 45 height 25
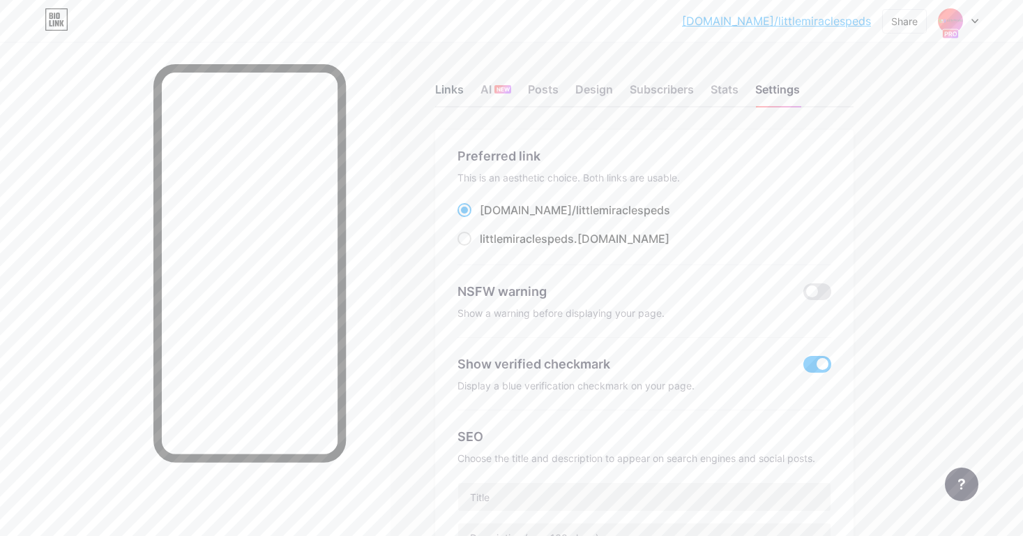
click at [451, 86] on div "Links" at bounding box center [449, 93] width 29 height 25
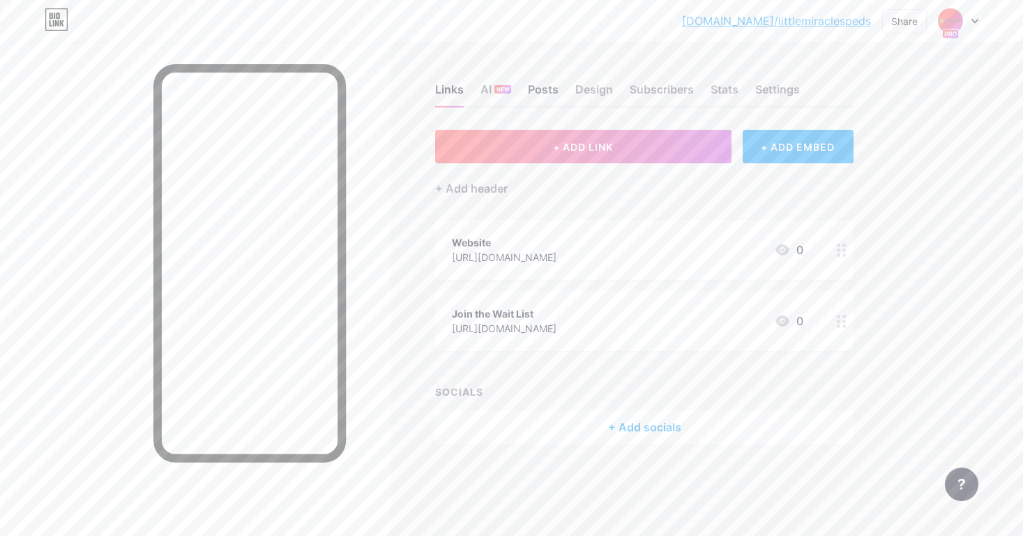
click at [552, 86] on div "Posts" at bounding box center [543, 93] width 31 height 25
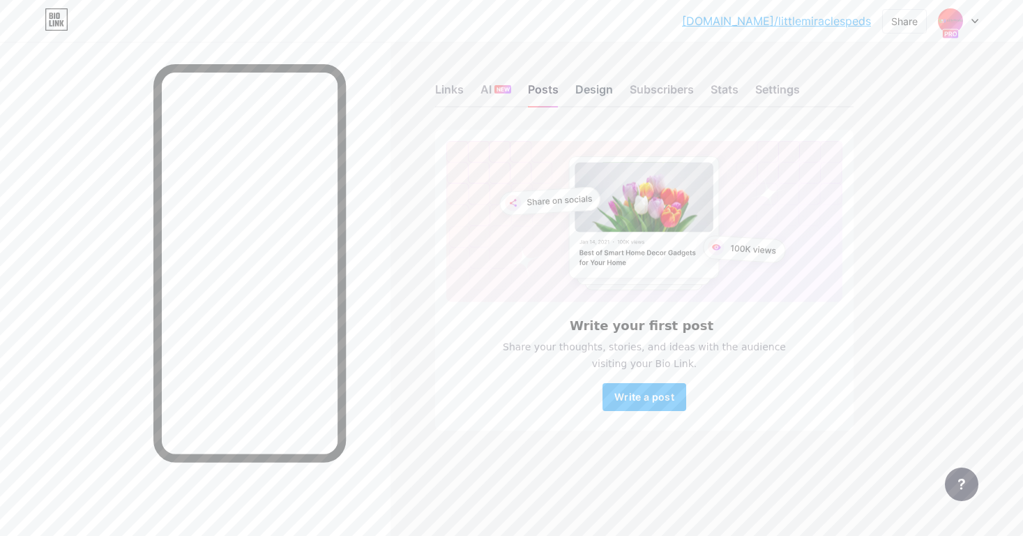
click at [590, 98] on div "Design" at bounding box center [594, 93] width 38 height 25
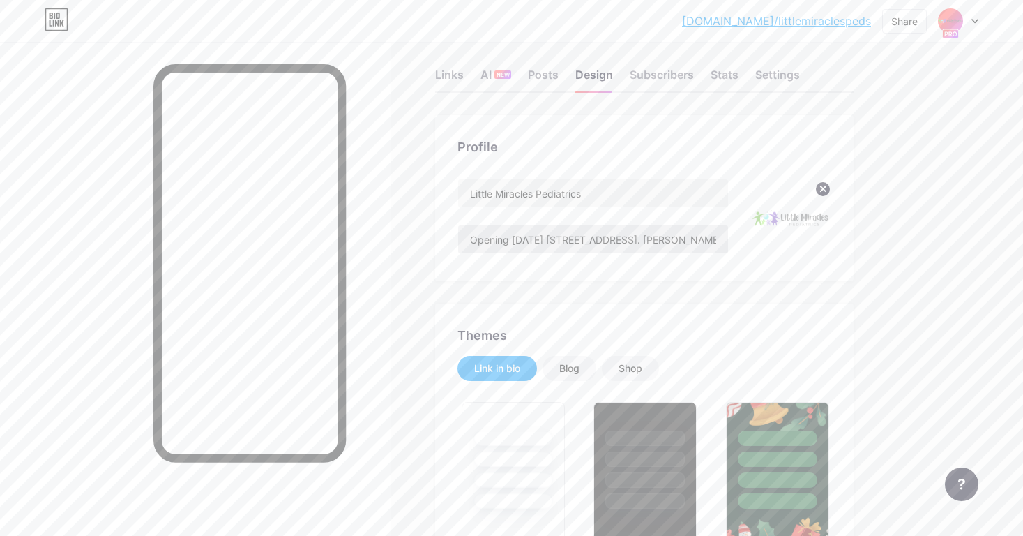
scroll to position [15, 0]
click at [665, 240] on input "Opening [DATE] [STREET_ADDRESS]. [PERSON_NAME] Fluent in Spanish, English and […" at bounding box center [593, 239] width 270 height 28
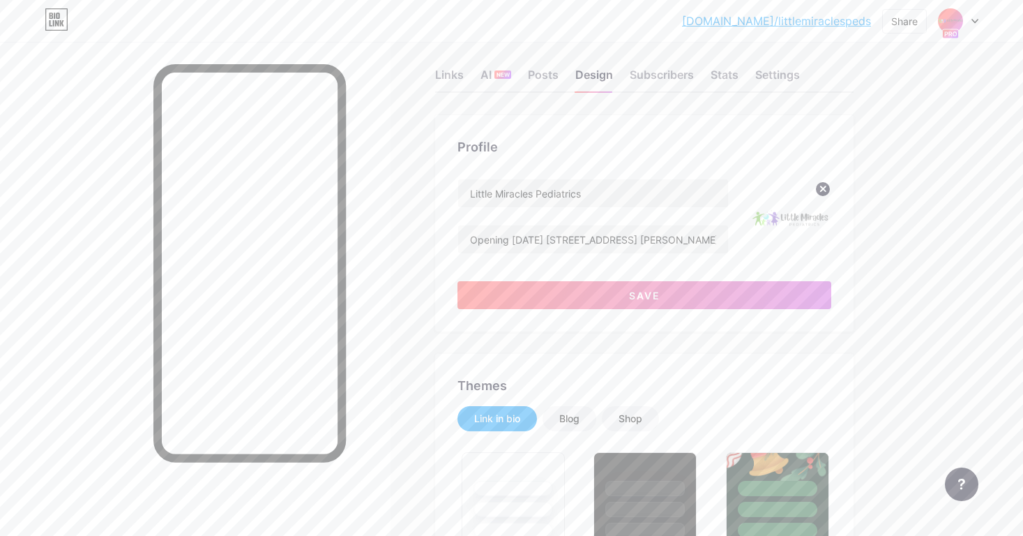
click at [781, 19] on link "[DOMAIN_NAME]/littlemiraclespeds" at bounding box center [776, 21] width 189 height 17
click at [635, 299] on span "Save" at bounding box center [644, 295] width 31 height 12
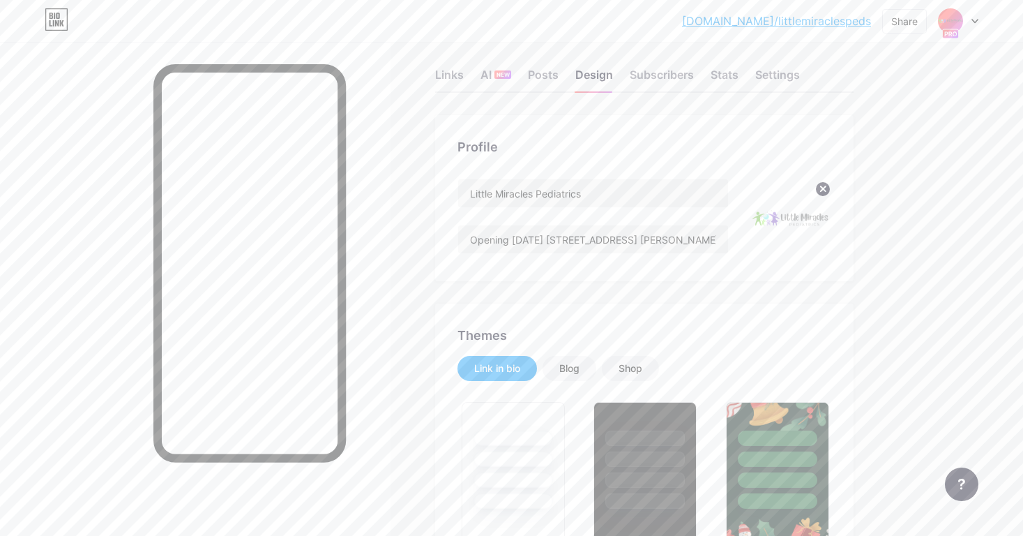
click at [834, 26] on link "[DOMAIN_NAME]/littlemiraclespeds" at bounding box center [776, 21] width 189 height 17
click at [586, 239] on input "Opening [DATE] [STREET_ADDRESS] [PERSON_NAME] Fluent in Spanish, English and [D…" at bounding box center [593, 239] width 270 height 28
drag, startPoint x: 590, startPoint y: 241, endPoint x: 737, endPoint y: 239, distance: 147.2
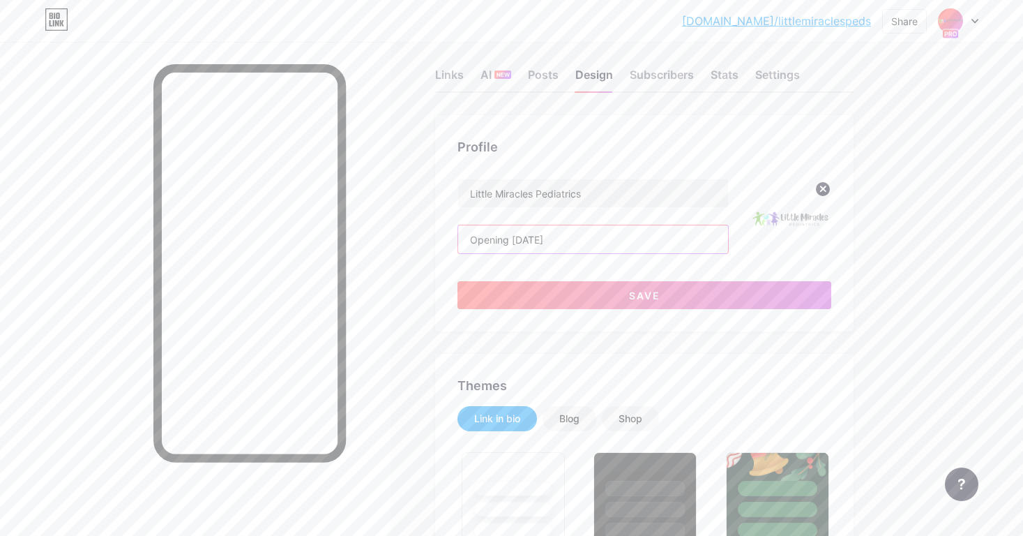
click at [612, 243] on input "Opening [DATE]" at bounding box center [593, 239] width 270 height 28
click at [601, 241] on input "Opening [DATE]" at bounding box center [593, 239] width 270 height 28
type input "Opening [DATE]"
click at [612, 289] on button "Save" at bounding box center [645, 295] width 374 height 28
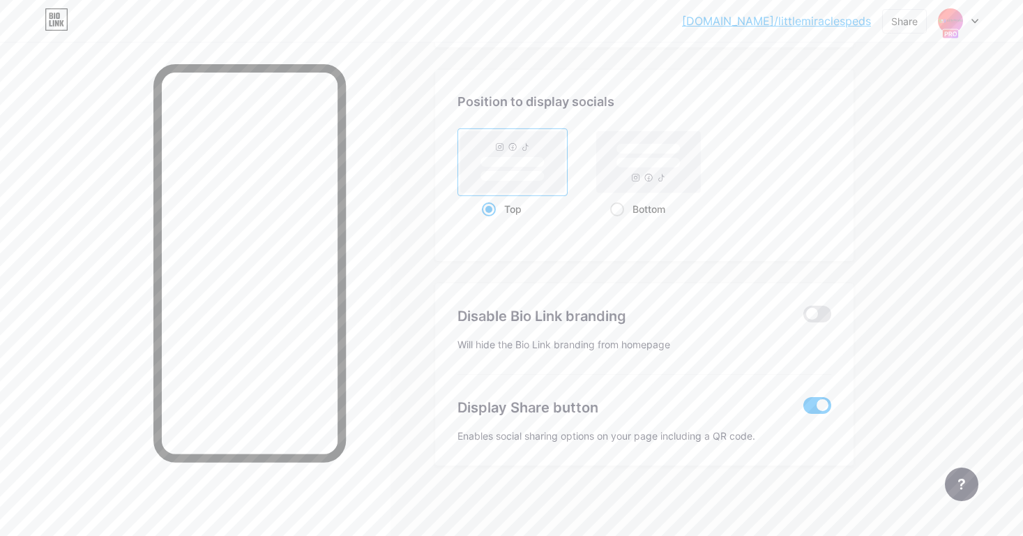
scroll to position [1838, 0]
click at [813, 317] on span at bounding box center [818, 314] width 28 height 17
click at [804, 317] on input "checkbox" at bounding box center [804, 317] width 0 height 0
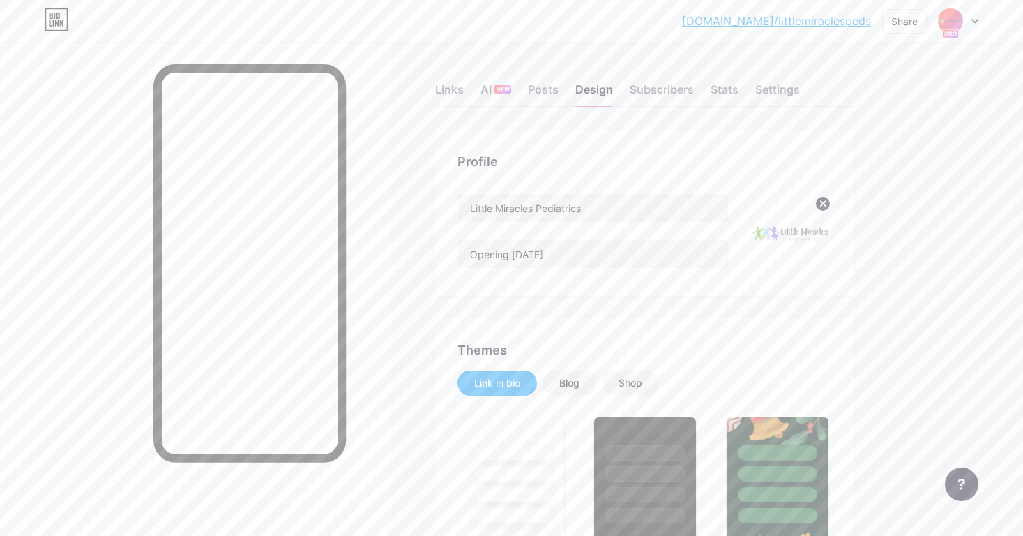
scroll to position [0, 0]
click at [973, 24] on div at bounding box center [958, 20] width 40 height 25
click at [884, 158] on link "Account settings" at bounding box center [891, 159] width 173 height 38
click at [724, 102] on div "Stats" at bounding box center [725, 93] width 28 height 25
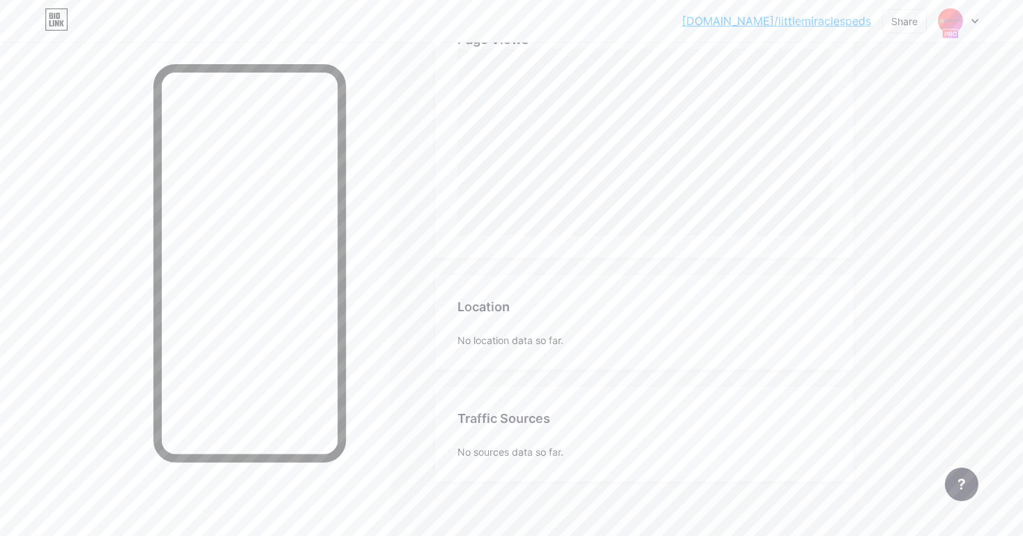
scroll to position [385, 0]
click at [711, 326] on div "Location Location No location data so far." at bounding box center [644, 325] width 419 height 95
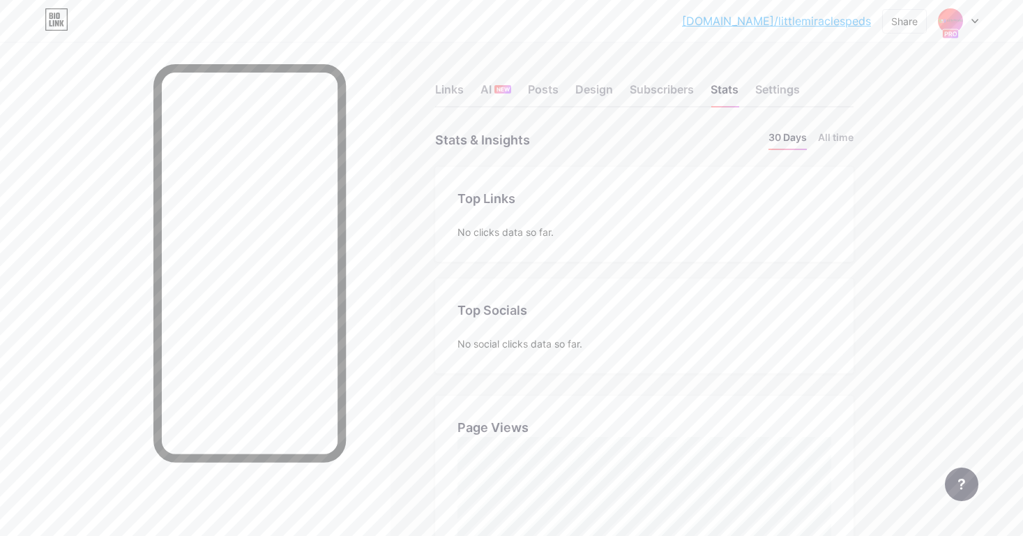
scroll to position [0, 0]
click at [781, 92] on div "Settings" at bounding box center [777, 93] width 45 height 25
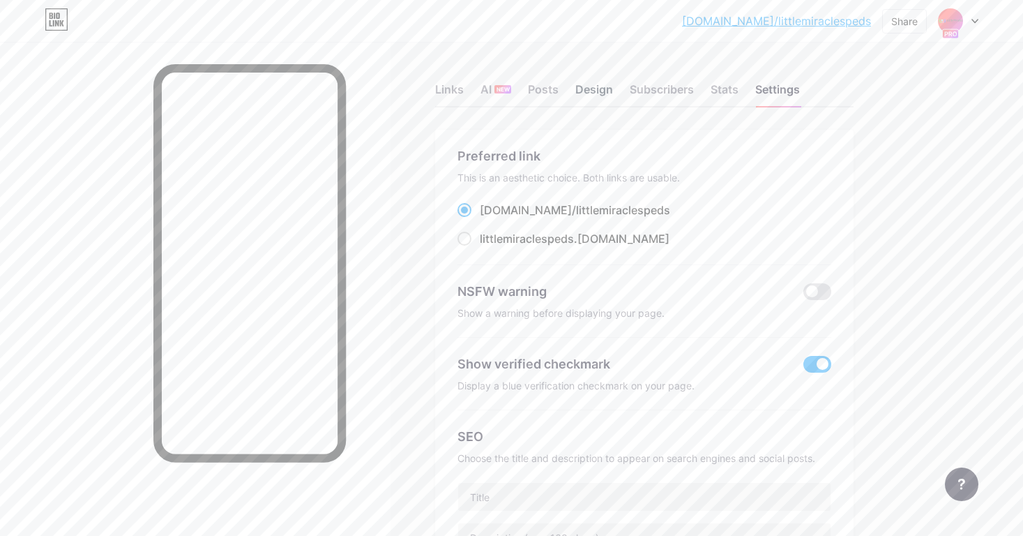
click at [596, 93] on div "Design" at bounding box center [594, 93] width 38 height 25
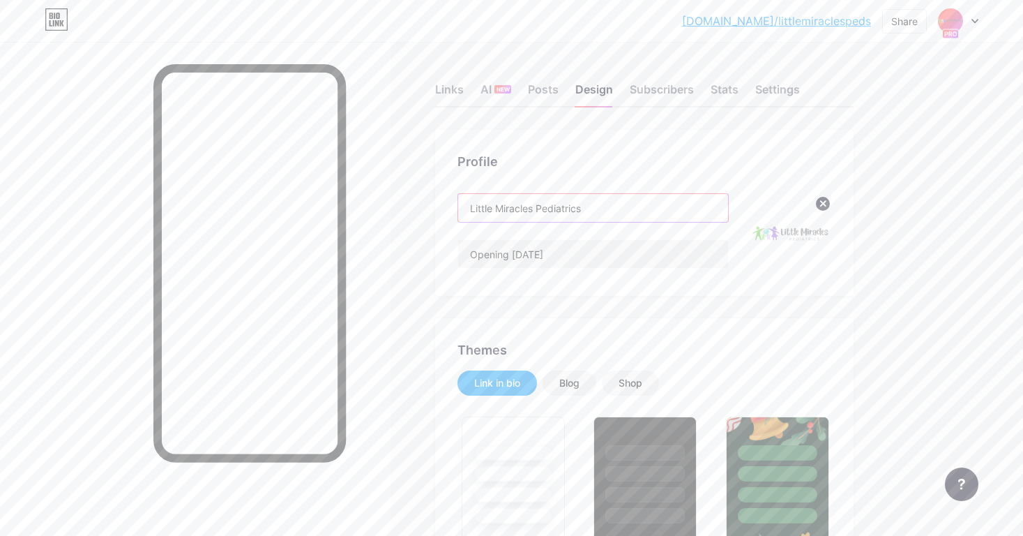
click at [600, 210] on input "Little Miracles Pediatrics" at bounding box center [593, 208] width 270 height 28
click at [624, 254] on input "Opening [DATE]" at bounding box center [593, 254] width 270 height 28
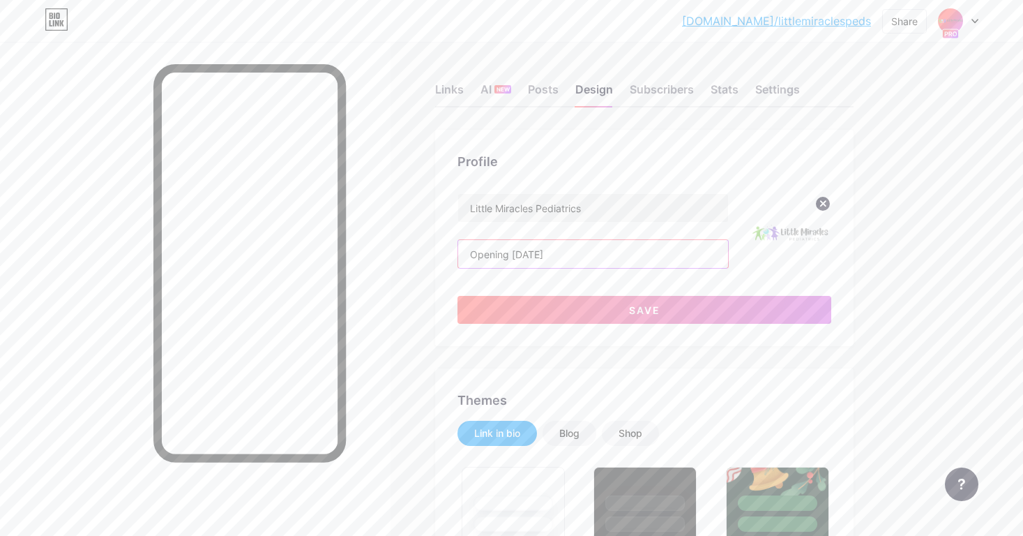
paste input "[STREET_ADDRESS] [PERSON_NAME] Fluent in Spanish, English and [DEMOGRAPHIC_DATA]"
click at [604, 303] on button "Save" at bounding box center [645, 310] width 374 height 28
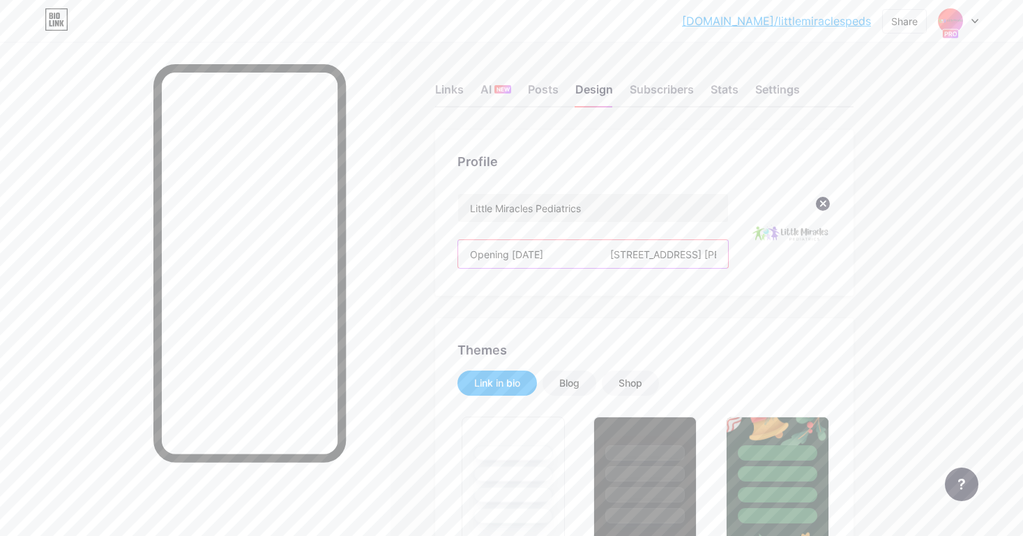
click at [651, 253] on input "Opening [DATE] [STREET_ADDRESS] [PERSON_NAME] Fluent in Spanish, English and [D…" at bounding box center [593, 254] width 270 height 28
drag, startPoint x: 624, startPoint y: 254, endPoint x: 725, endPoint y: 268, distance: 102.8
click at [725, 268] on div "Opening [DATE] [STREET_ADDRESS] [PERSON_NAME] Fluent in Spanish, English and [D…" at bounding box center [593, 253] width 271 height 29
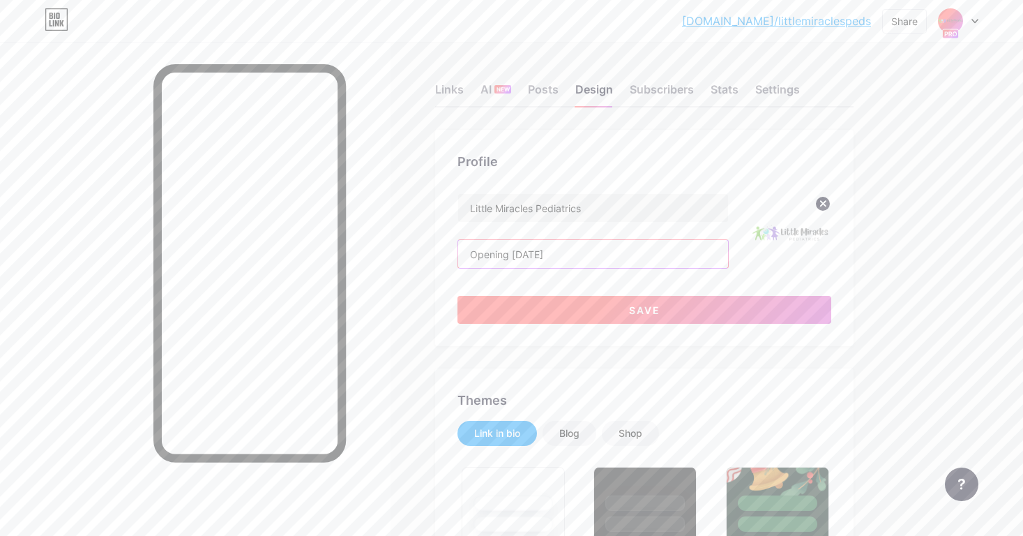
type input "Opening [DATE]"
click at [637, 317] on button "Save" at bounding box center [645, 310] width 374 height 28
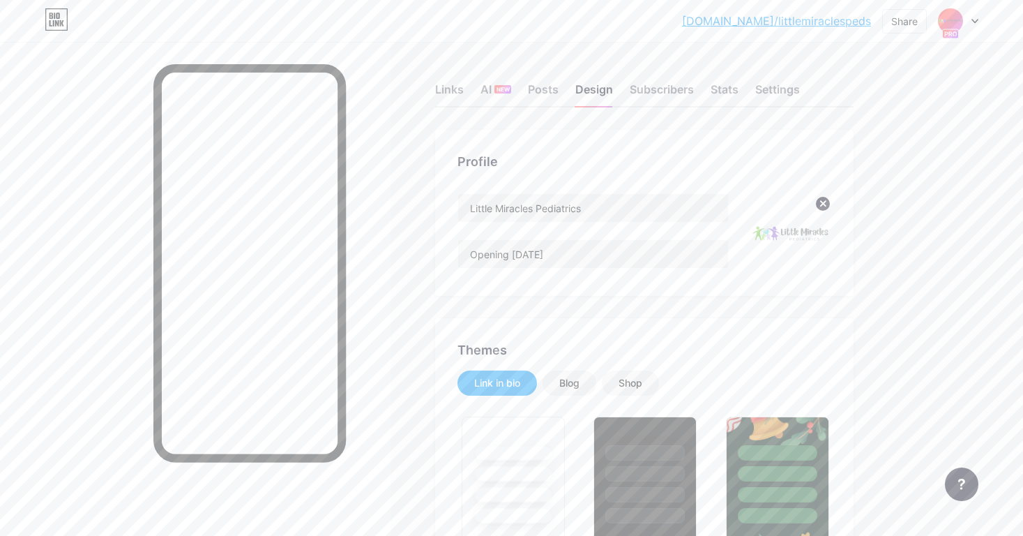
click at [782, 17] on link "[DOMAIN_NAME]/littlemiraclespeds" at bounding box center [776, 21] width 189 height 17
click at [487, 96] on div "AI NEW" at bounding box center [496, 93] width 31 height 25
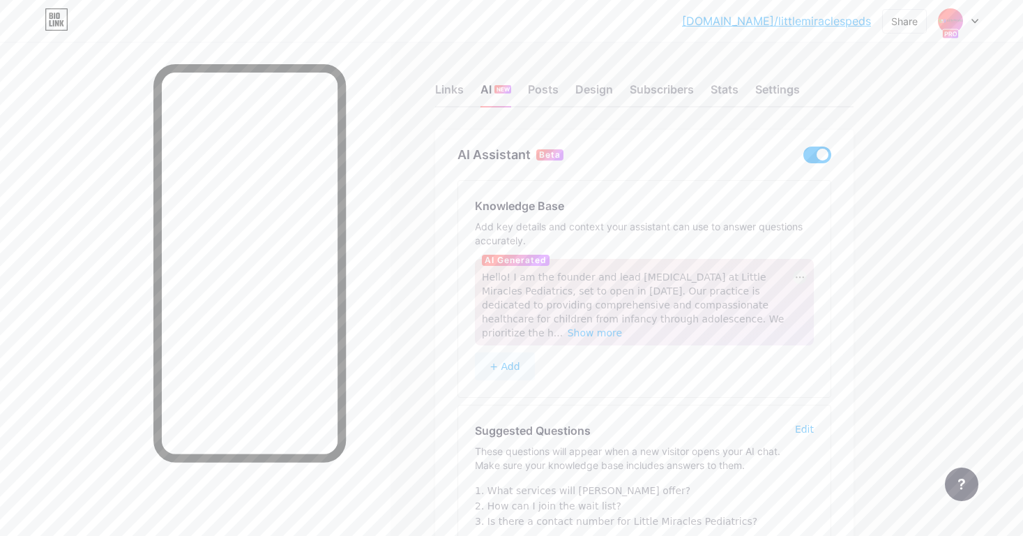
click at [801, 277] on icon at bounding box center [800, 277] width 8 height 2
click at [742, 301] on span "Hello! I am the founder and lead [MEDICAL_DATA] at Little Miracles Pediatrics, …" at bounding box center [633, 304] width 302 height 67
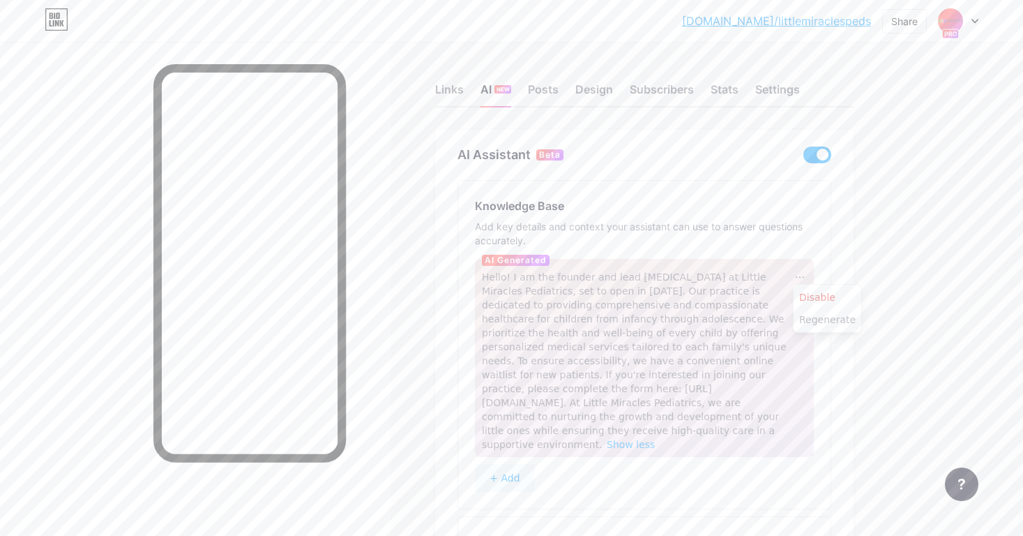
click at [684, 312] on span "Hello! I am the founder and lead [MEDICAL_DATA] at Little Miracles Pediatrics, …" at bounding box center [634, 360] width 305 height 179
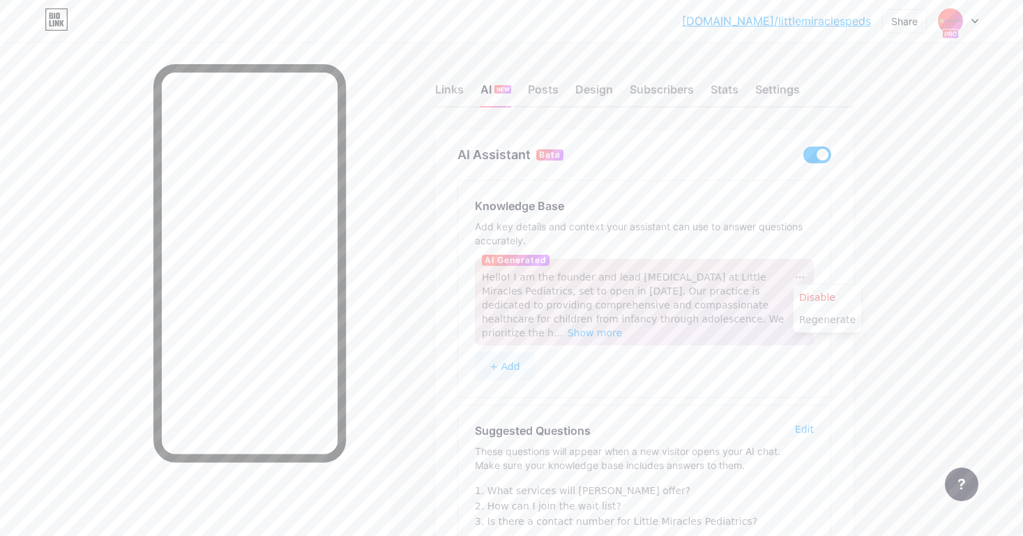
click at [424, 328] on div "Links AI NEW Posts Design Subscribers Stats Settings AI Assistant Beta Knowledg…" at bounding box center [456, 340] width 912 height 596
click at [543, 93] on div "Posts" at bounding box center [543, 93] width 31 height 25
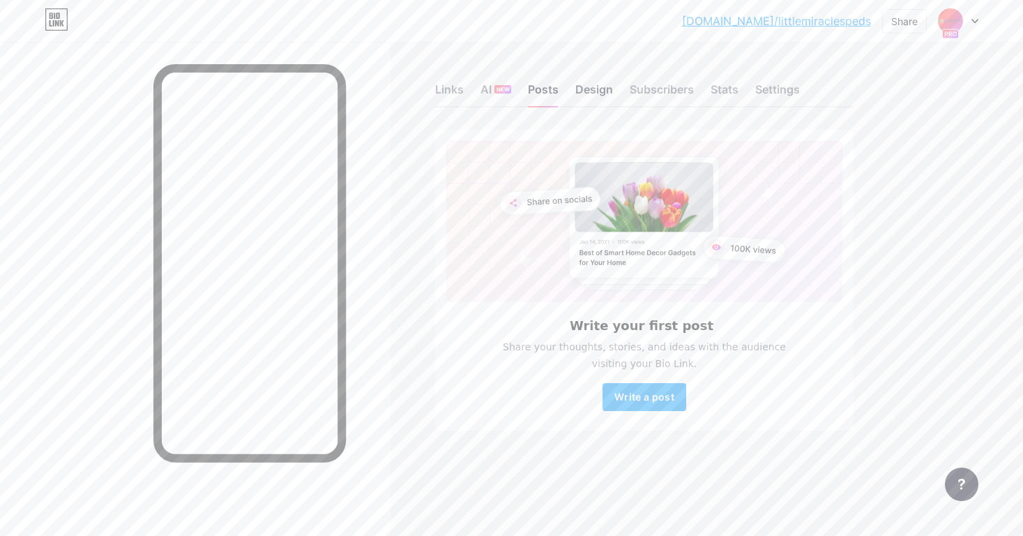
click at [579, 90] on div "Design" at bounding box center [594, 93] width 38 height 25
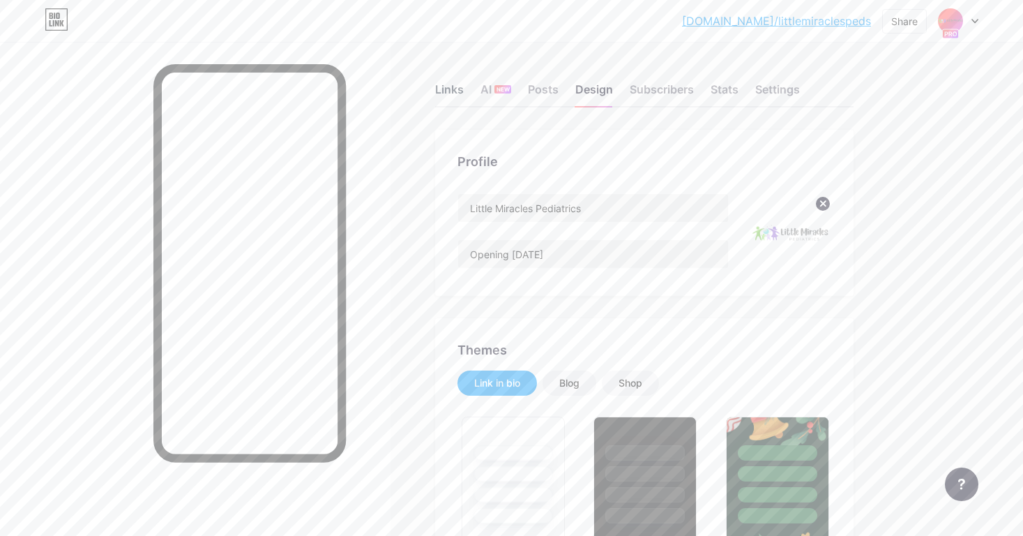
click at [459, 84] on div "Links" at bounding box center [449, 93] width 29 height 25
